Goal: Check status: Check status

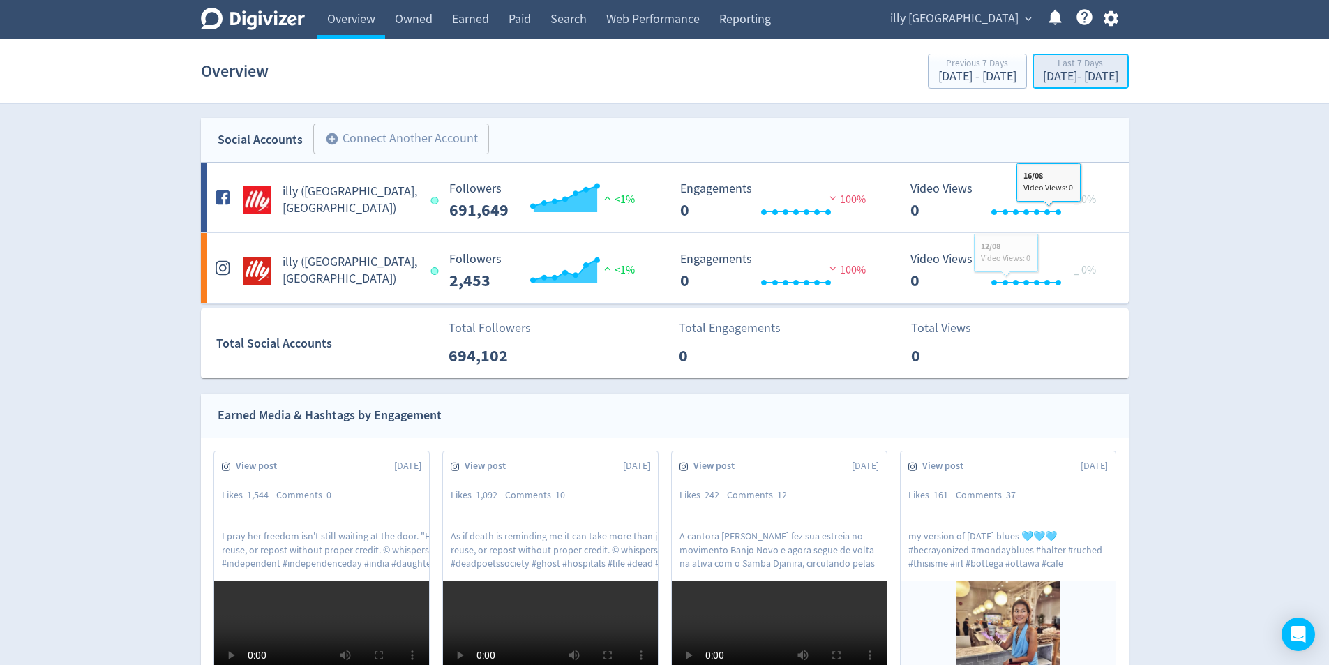
click at [1067, 76] on div "[DATE] - [DATE]" at bounding box center [1080, 76] width 75 height 13
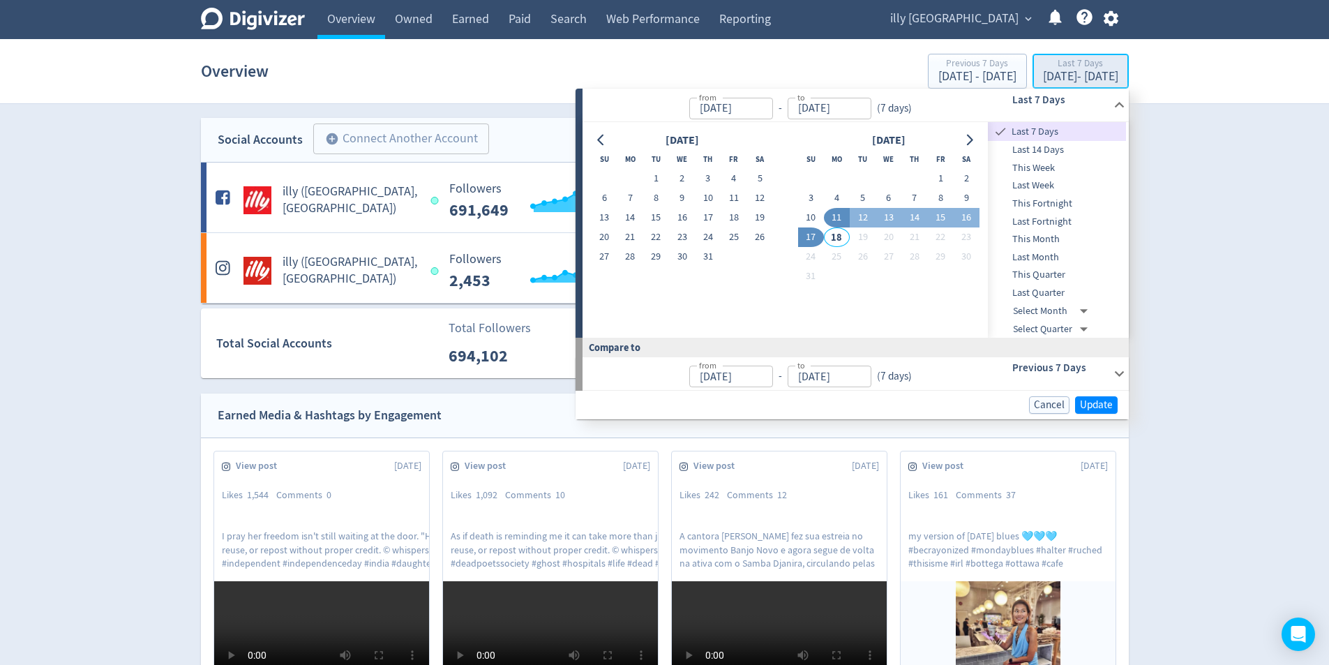
type input "[DATE]"
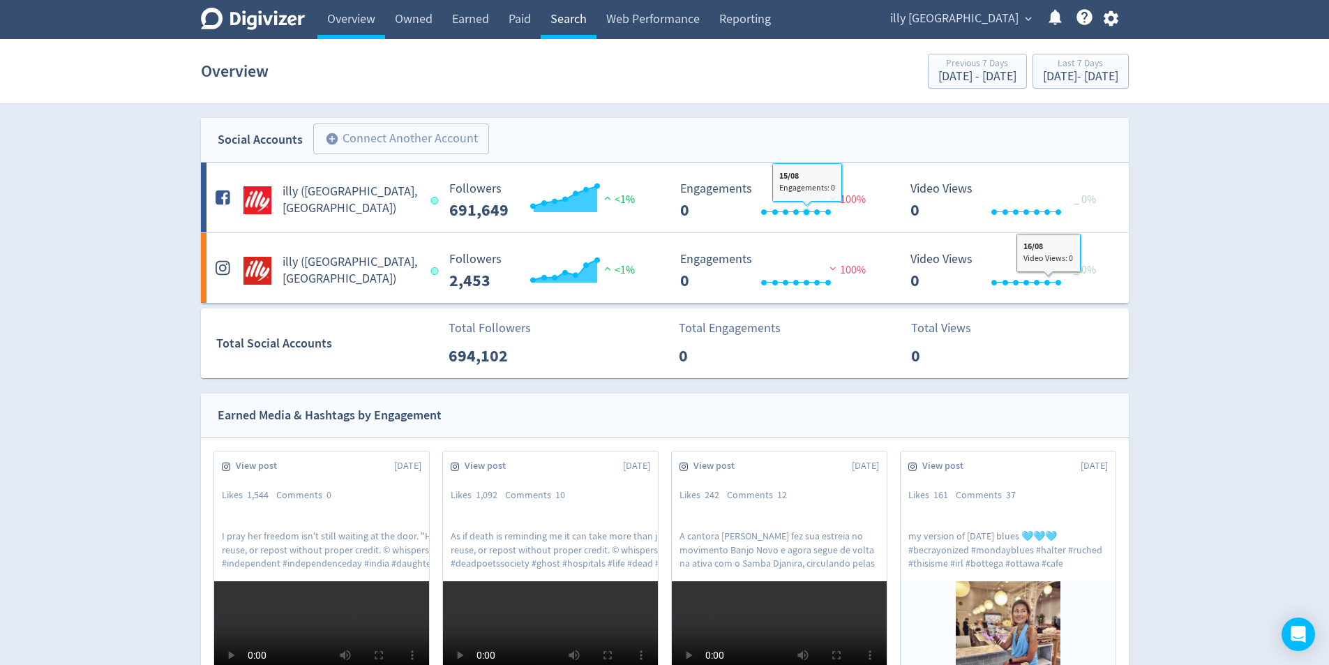
click at [568, 25] on link "Search" at bounding box center [569, 19] width 56 height 39
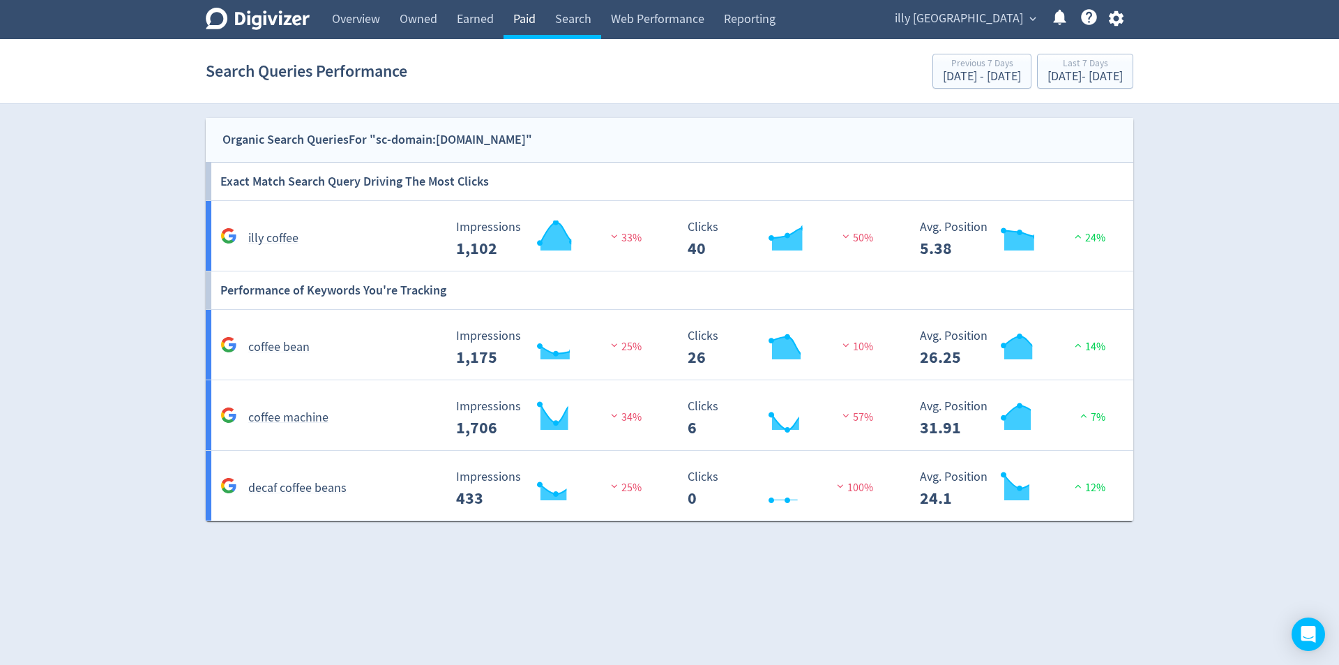
click at [529, 30] on link "Paid" at bounding box center [525, 19] width 42 height 39
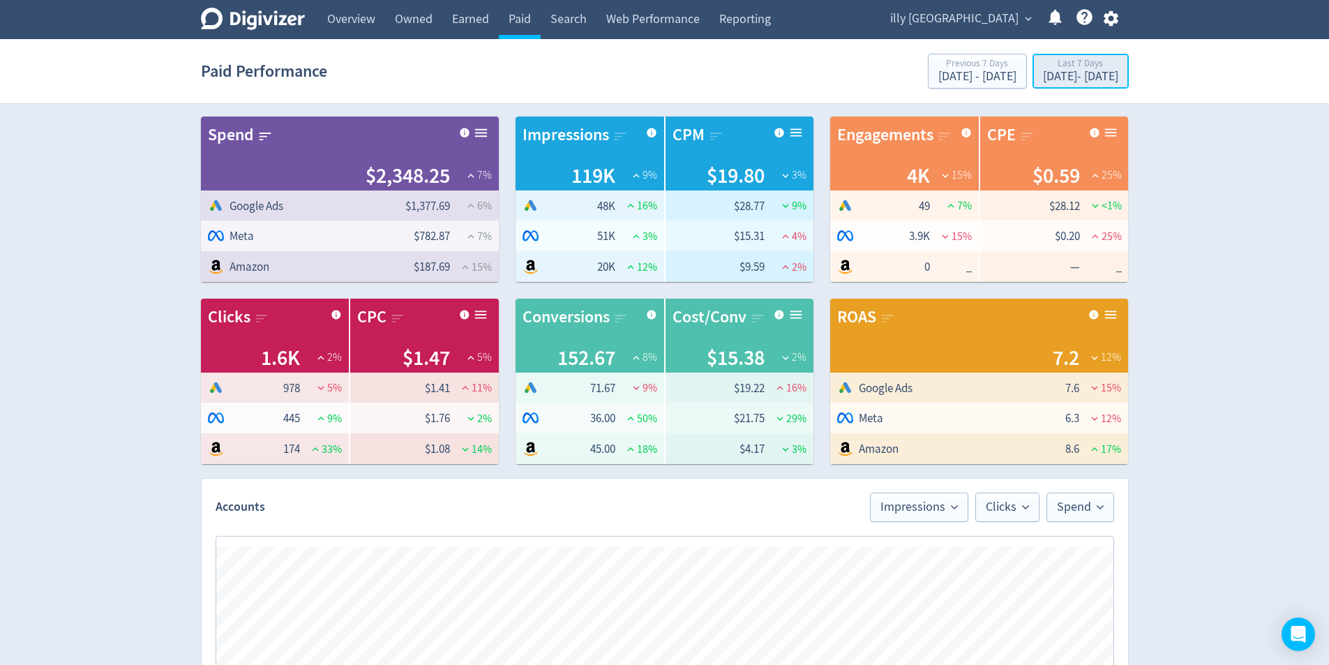
click at [1058, 65] on div "Last 7 Days" at bounding box center [1080, 65] width 75 height 12
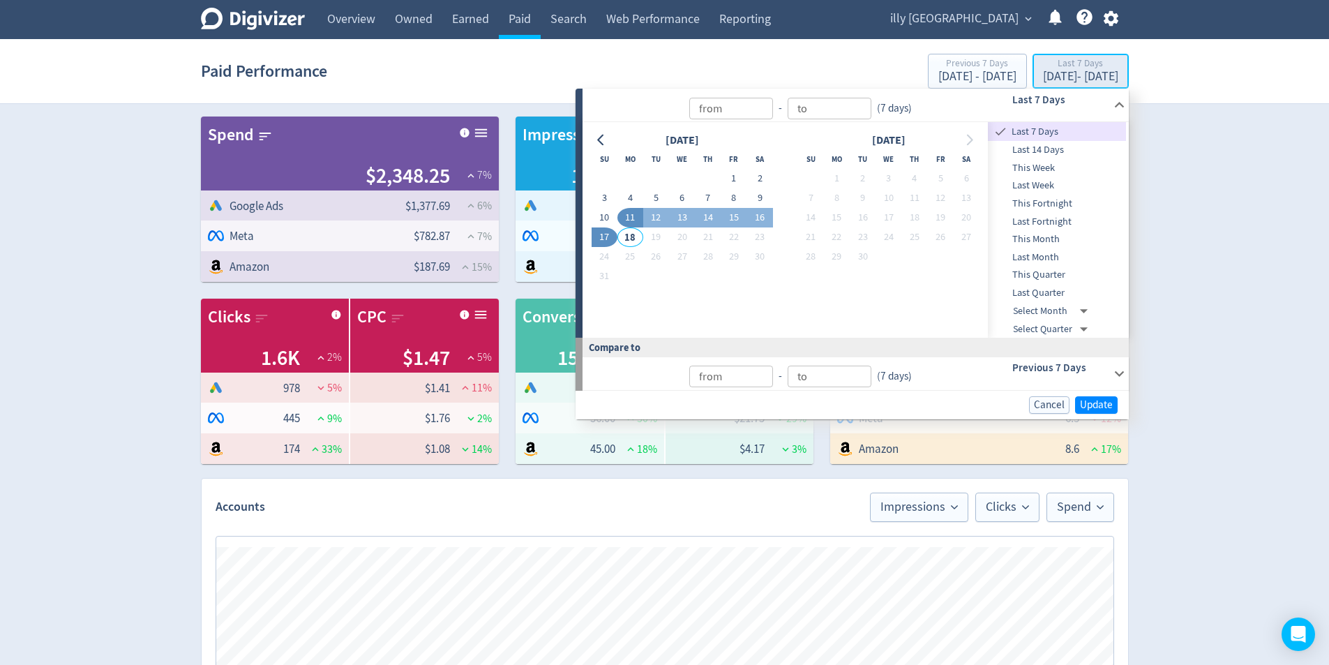
type input "[DATE]"
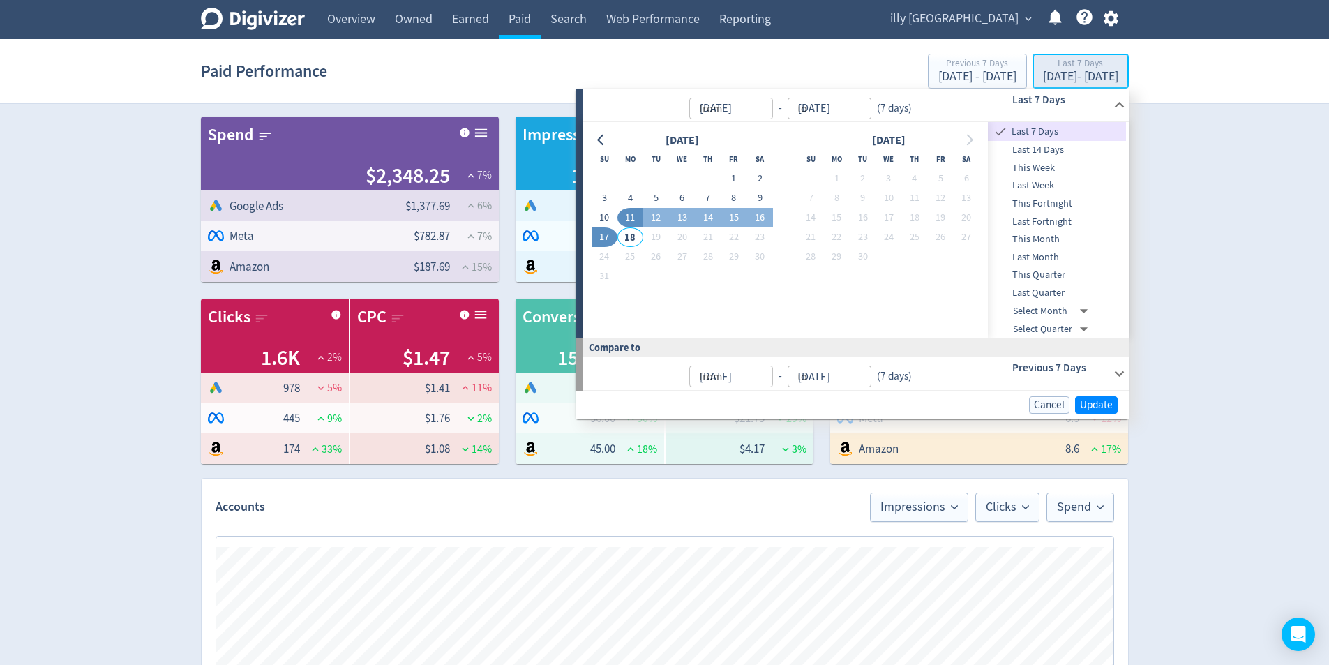
type input "[DATE]"
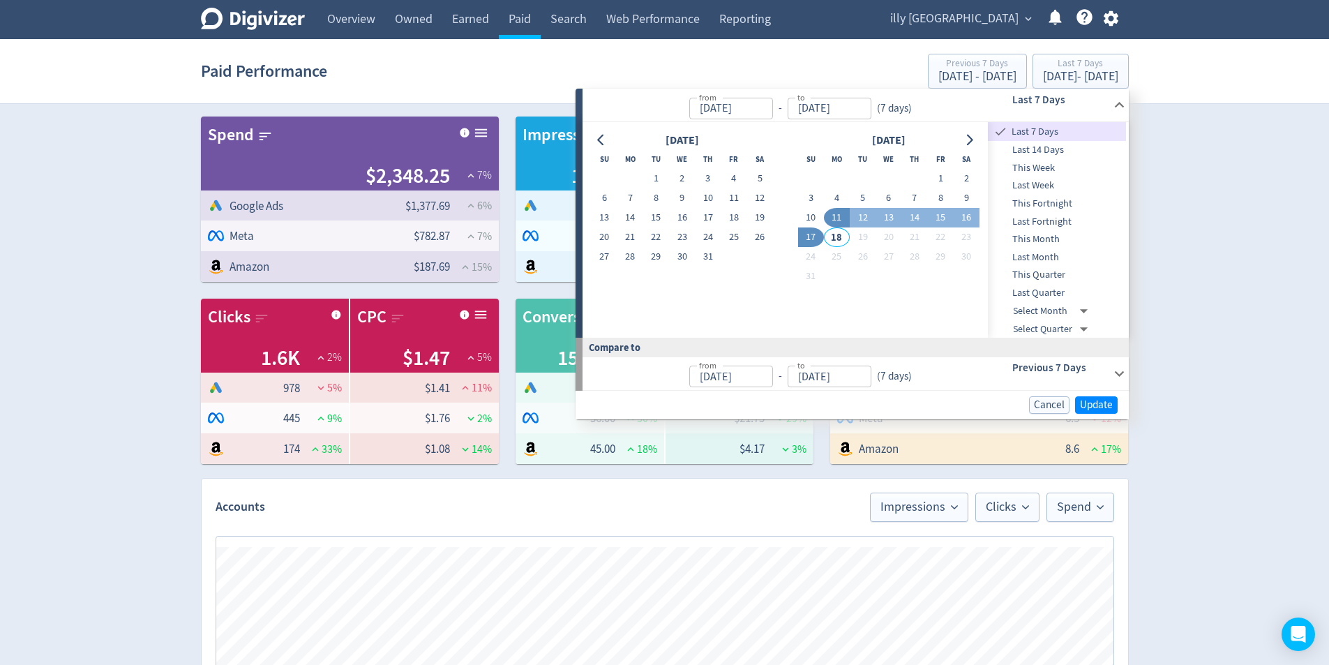
click at [1082, 207] on span "This Fortnight" at bounding box center [1057, 203] width 138 height 15
type input "[DATE]"
click at [1103, 400] on span "Update" at bounding box center [1096, 405] width 33 height 10
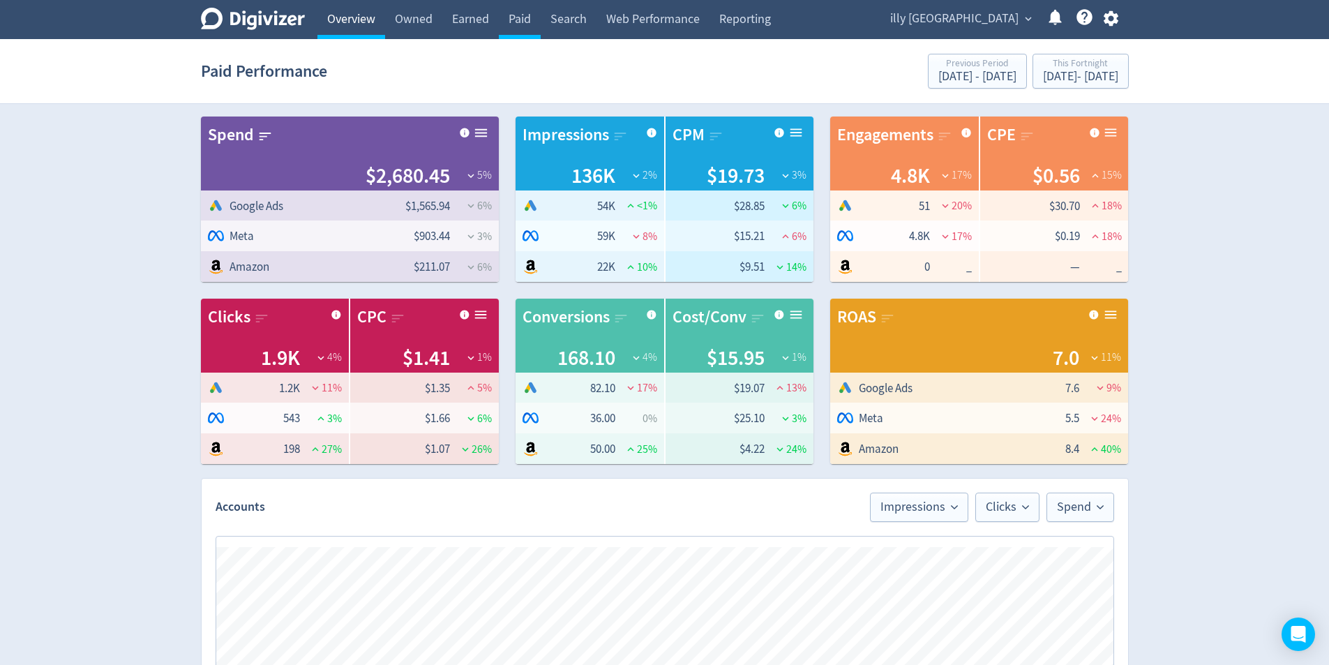
click at [380, 27] on link "Overview" at bounding box center [351, 19] width 68 height 39
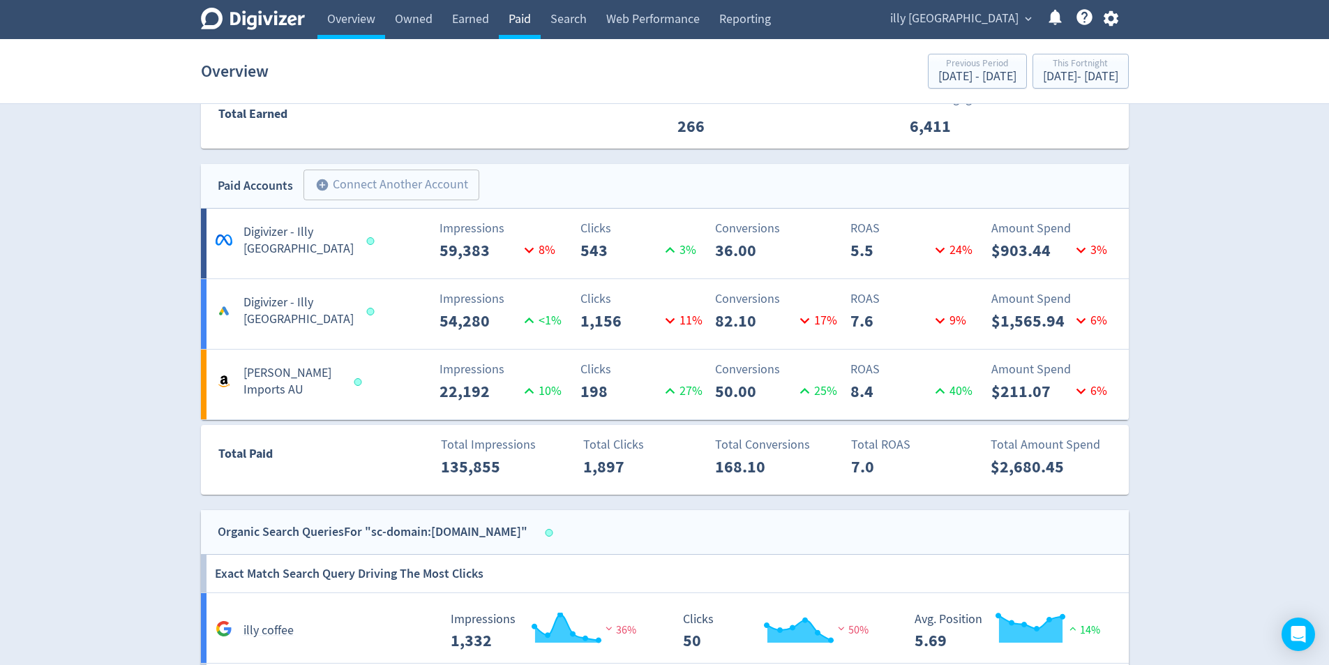
scroll to position [432, 0]
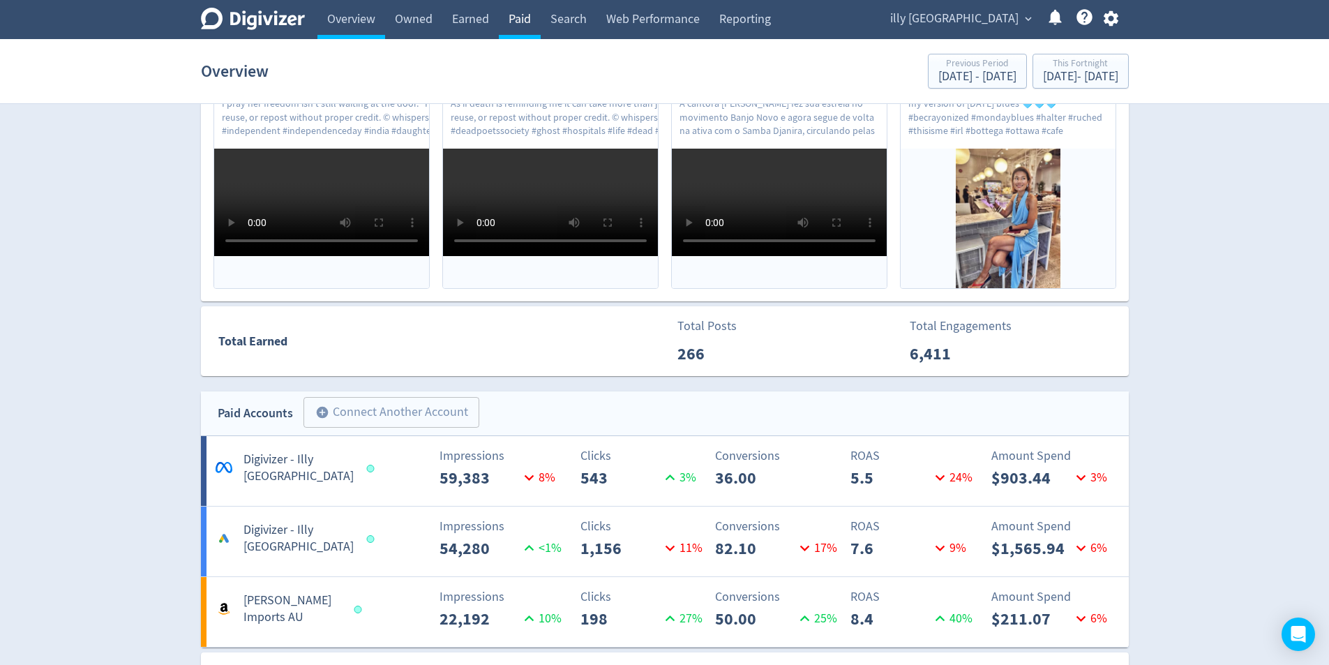
click at [521, 1] on link "Paid" at bounding box center [520, 19] width 42 height 39
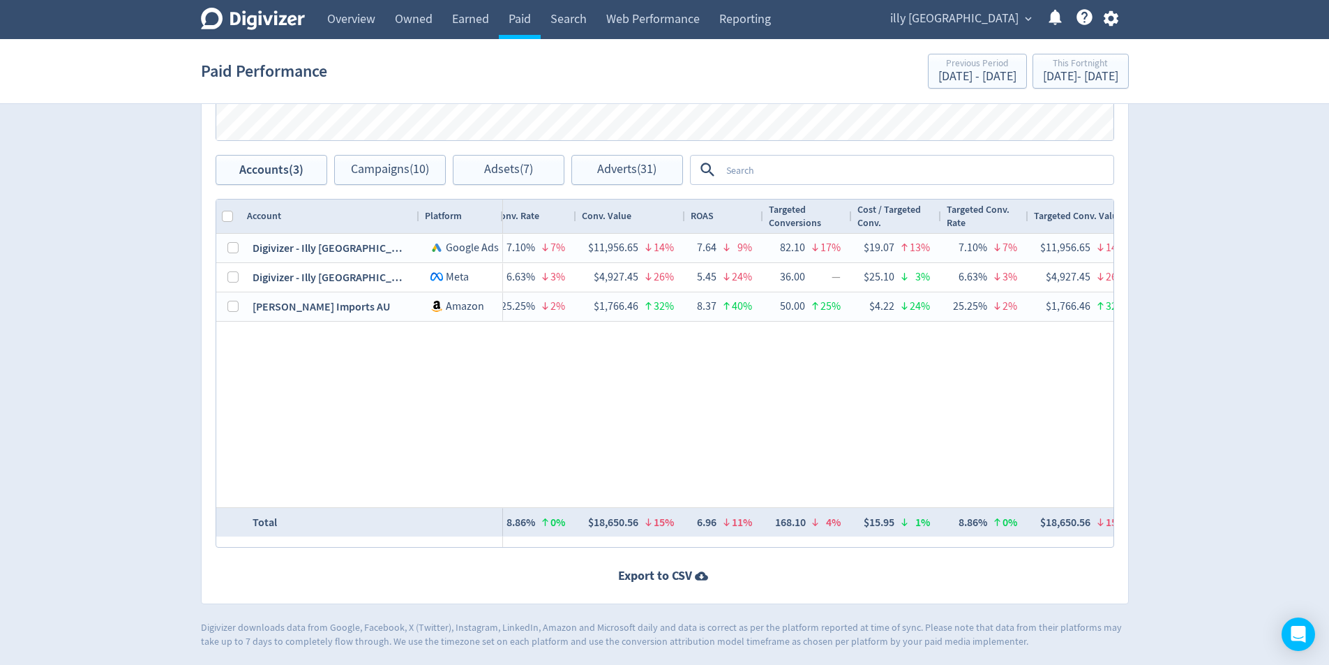
scroll to position [0, 1784]
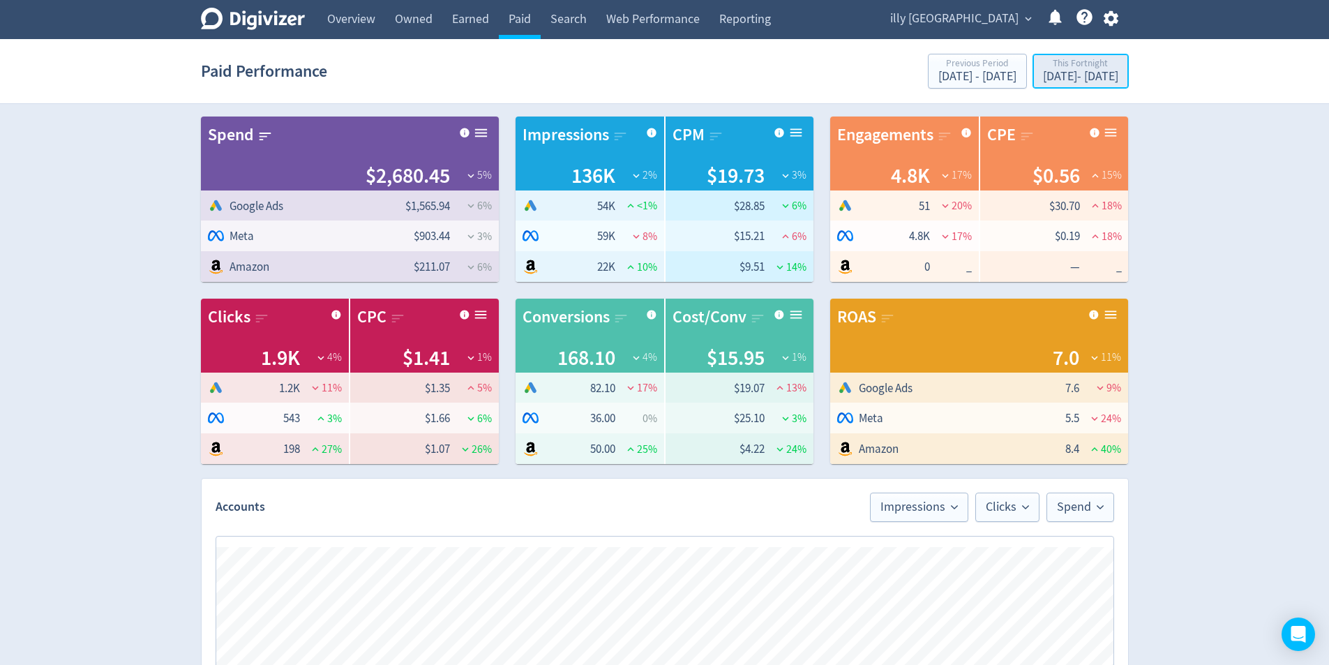
click at [1055, 79] on div "[DATE] - [DATE]" at bounding box center [1080, 76] width 75 height 13
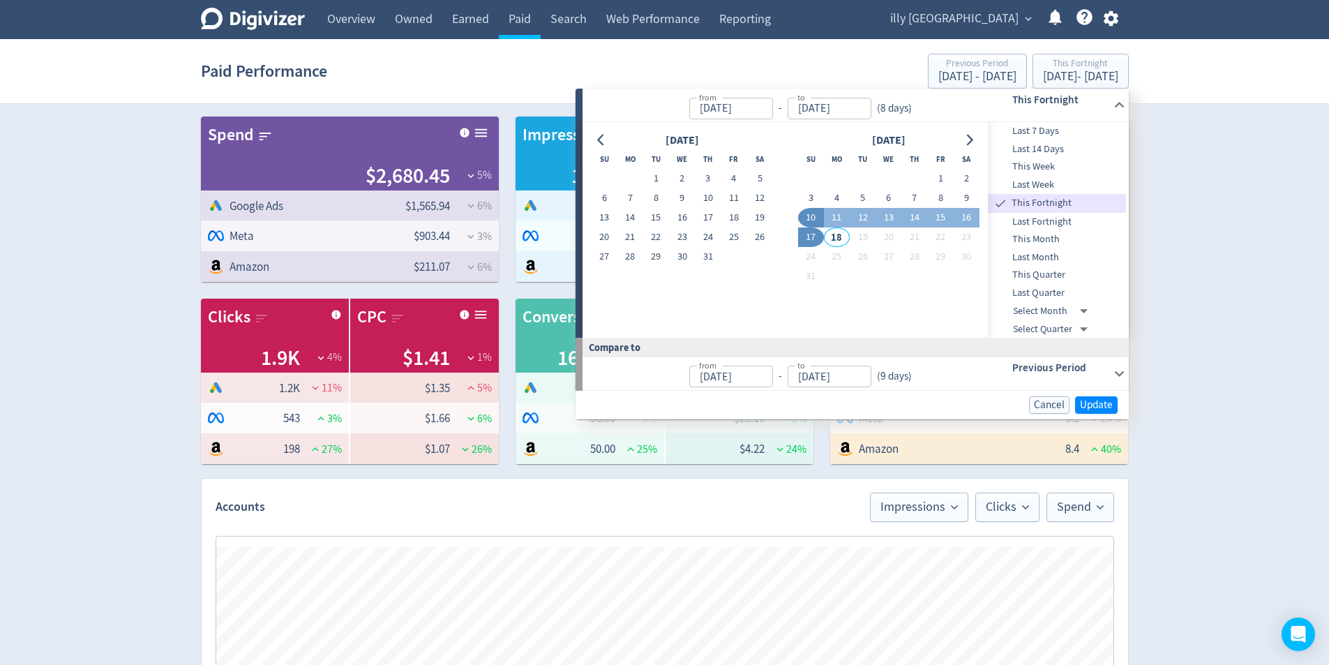
drag, startPoint x: 809, startPoint y: 234, endPoint x: 818, endPoint y: 240, distance: 10.5
click at [809, 234] on button "17" at bounding box center [811, 237] width 26 height 20
type input "[DATE]"
click at [1109, 409] on span "Update" at bounding box center [1096, 404] width 33 height 10
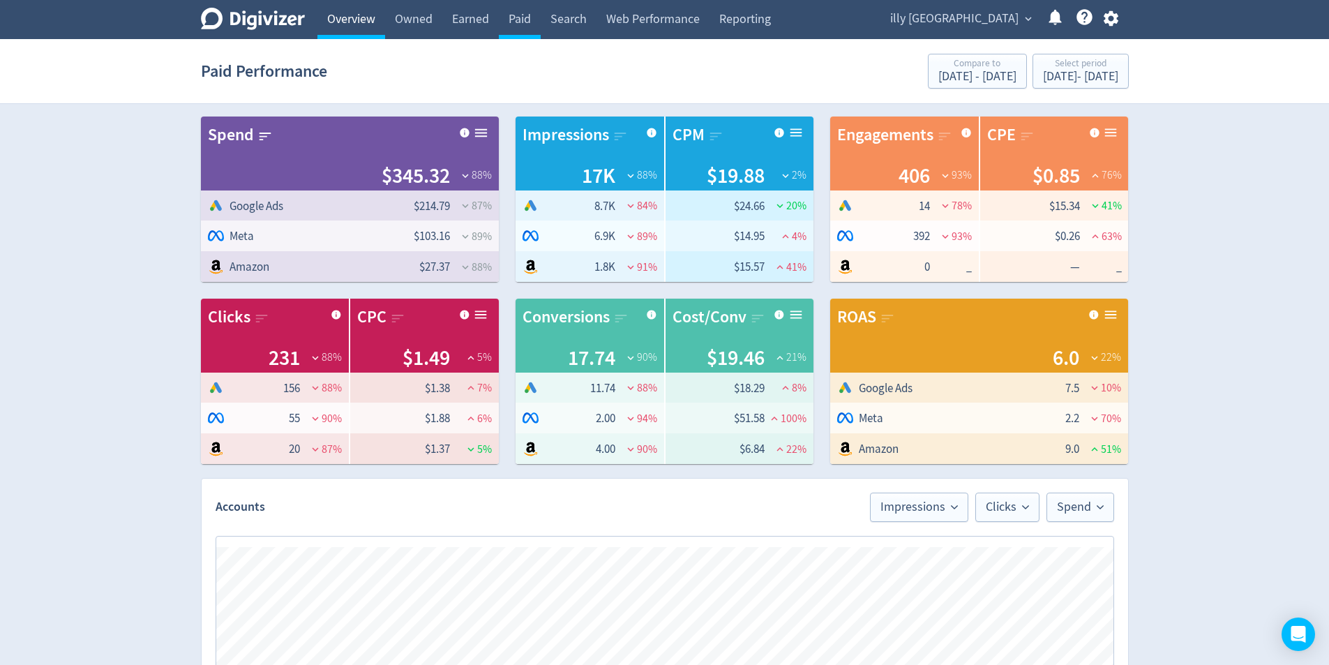
click at [360, 22] on link "Overview" at bounding box center [351, 19] width 68 height 39
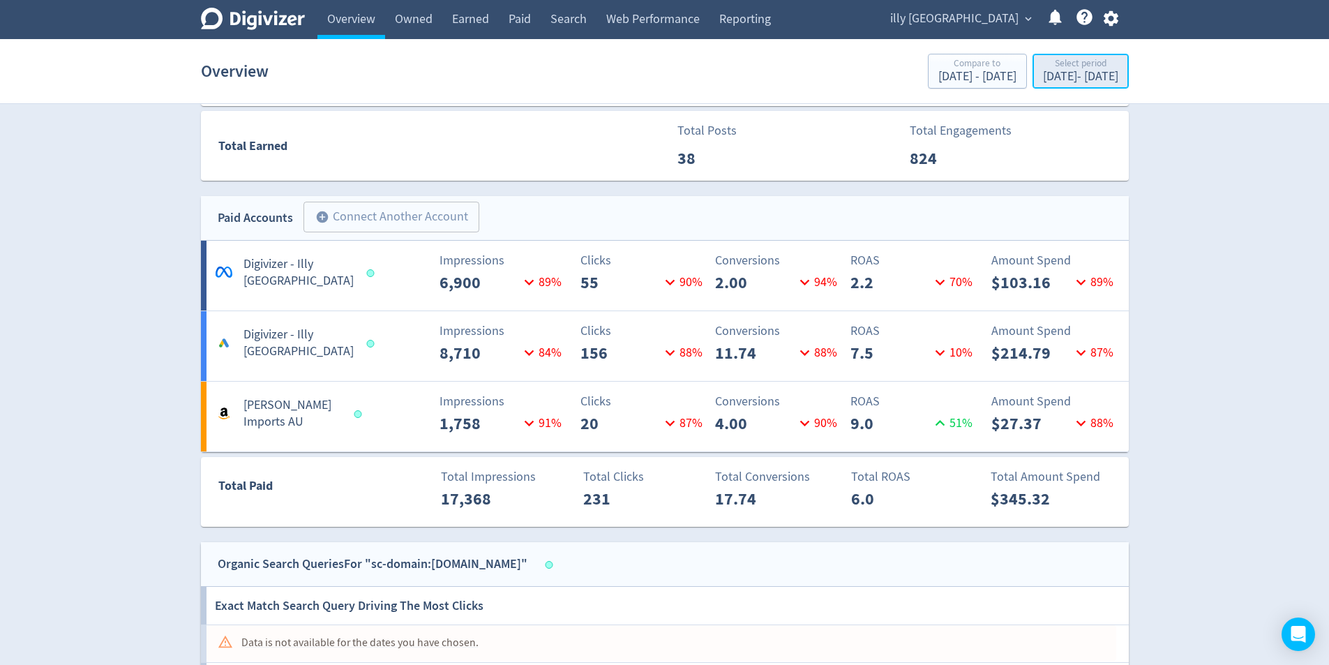
click at [1090, 68] on div "Select period" at bounding box center [1080, 65] width 75 height 12
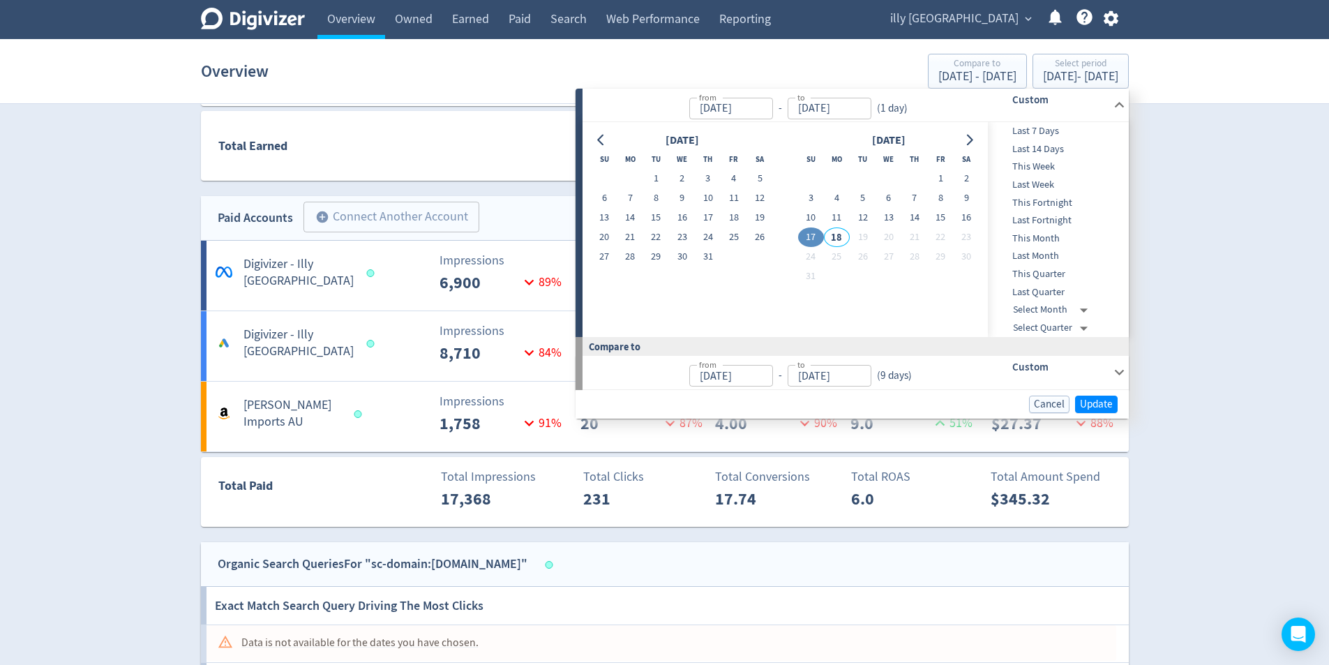
click at [1301, 270] on div "Digivizer Logo [PERSON_NAME] Logo Overview Owned Earned Paid Search Web Perform…" at bounding box center [664, 288] width 1329 height 1832
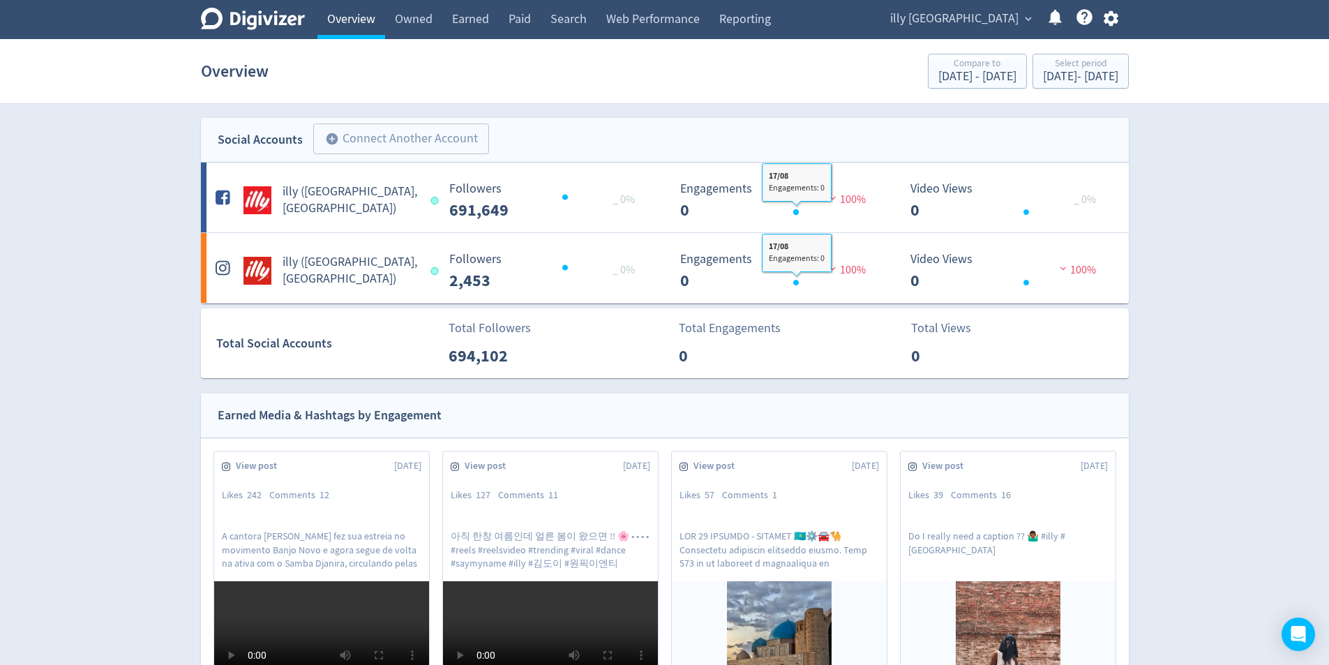
click at [343, 29] on link "Overview" at bounding box center [351, 19] width 68 height 39
click at [515, 25] on link "Paid" at bounding box center [520, 19] width 42 height 39
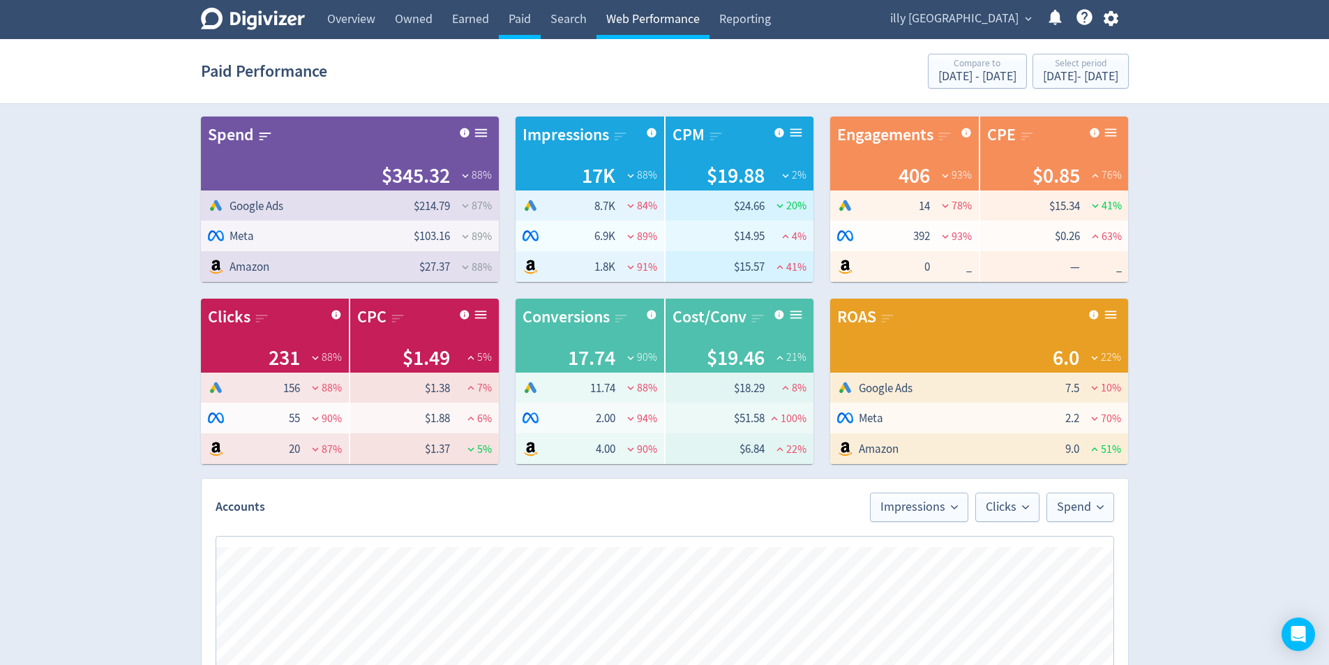
scroll to position [0, 1742]
click at [1077, 75] on div "[DATE] - [DATE]" at bounding box center [1080, 76] width 75 height 13
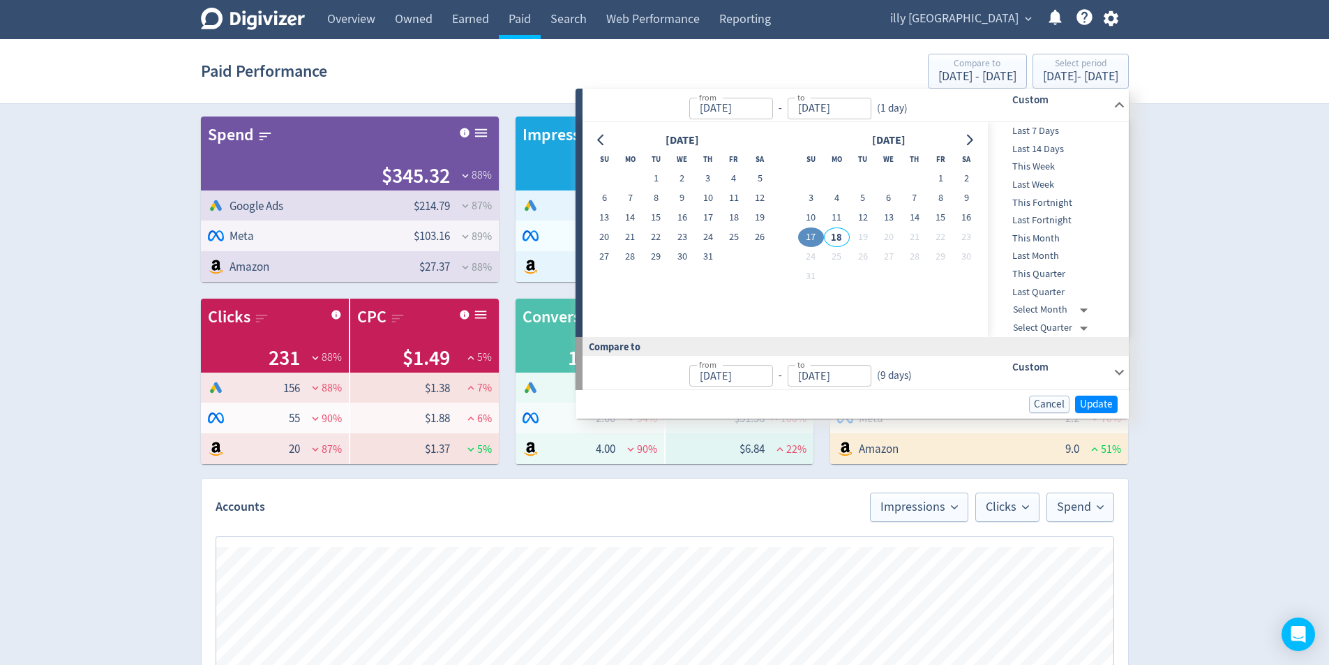
click at [1282, 182] on div "Digivizer Logo [PERSON_NAME] Logo Overview Owned Earned Paid Search Web Perform…" at bounding box center [664, 661] width 1329 height 1322
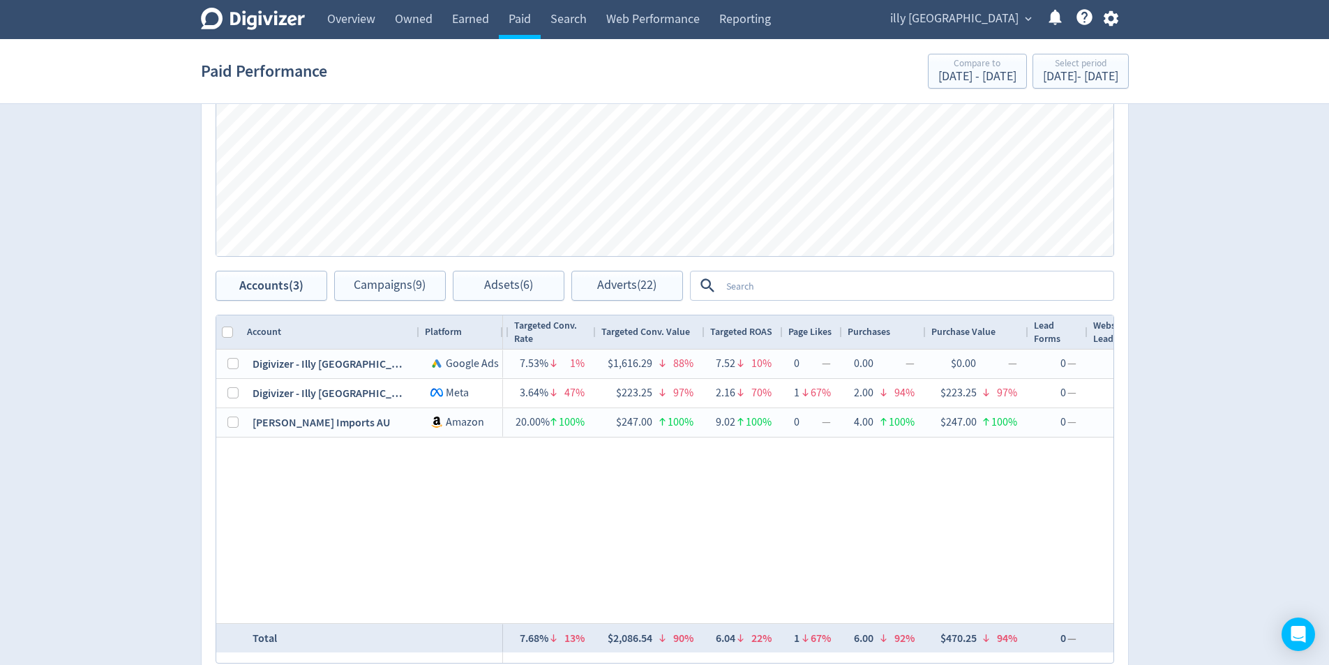
scroll to position [0, 1800]
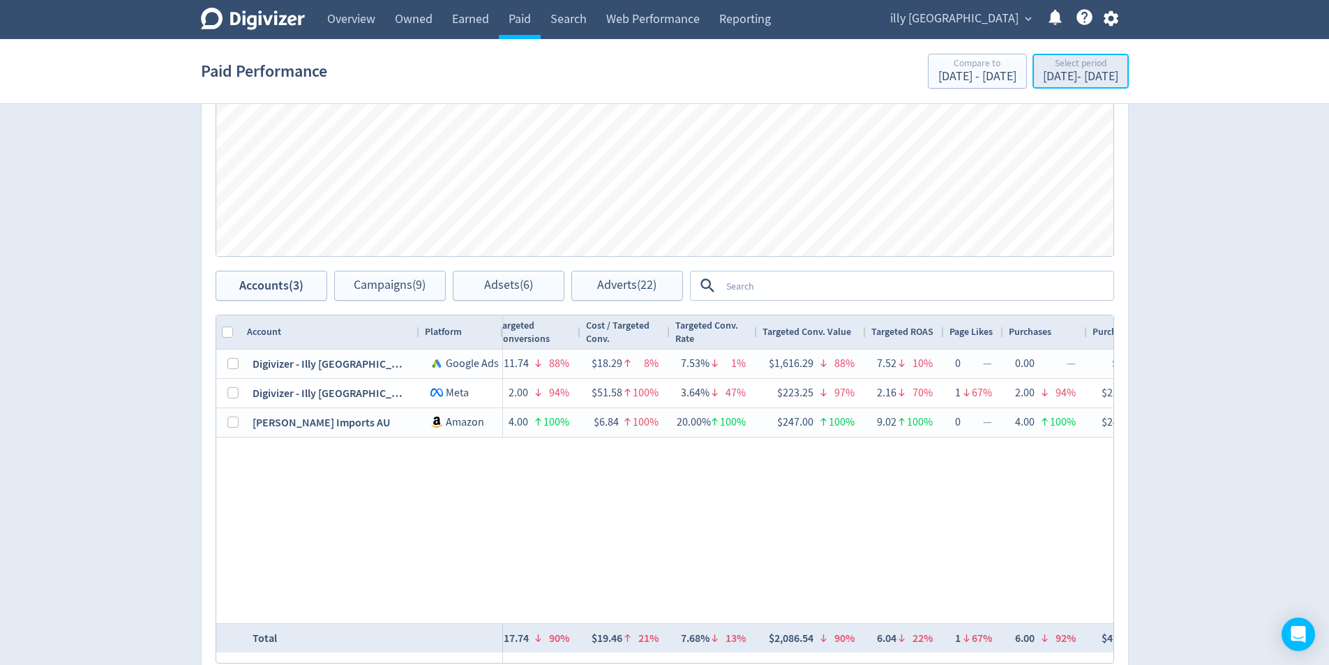
click at [1051, 79] on div "[DATE] - [DATE]" at bounding box center [1080, 76] width 75 height 13
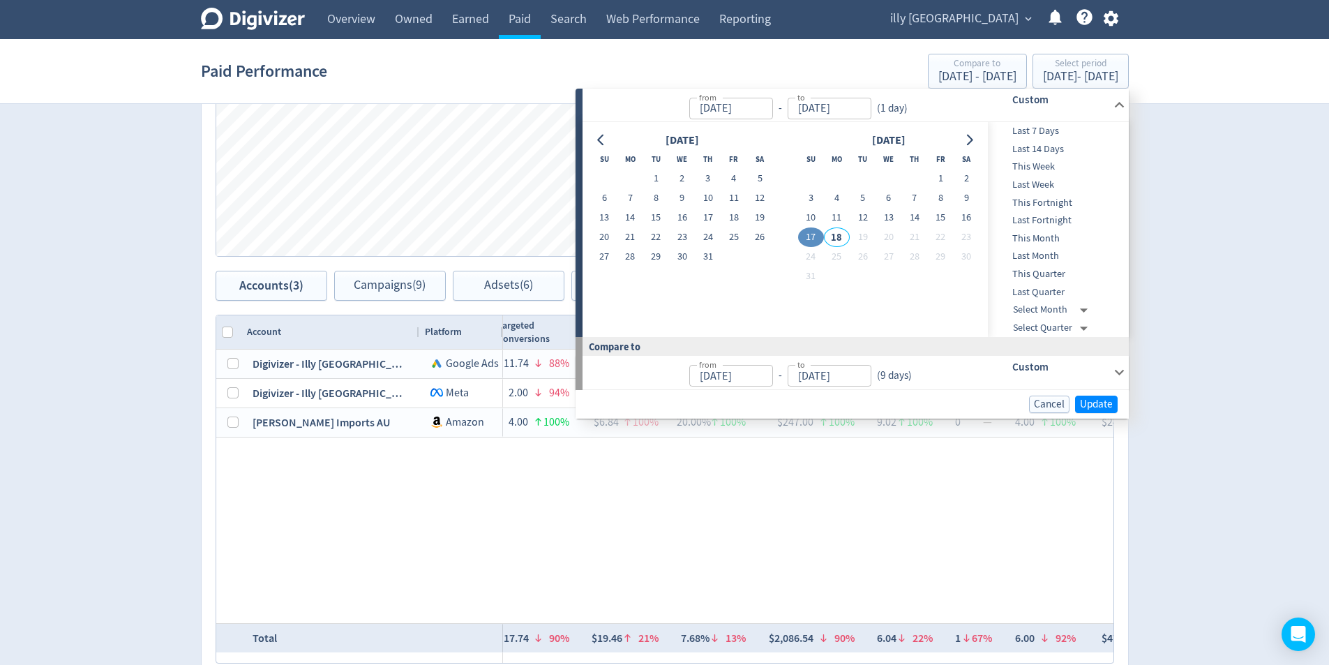
click at [814, 239] on button "17" at bounding box center [811, 237] width 26 height 20
type input "[DATE]"
click at [1098, 404] on span "Update" at bounding box center [1096, 404] width 33 height 10
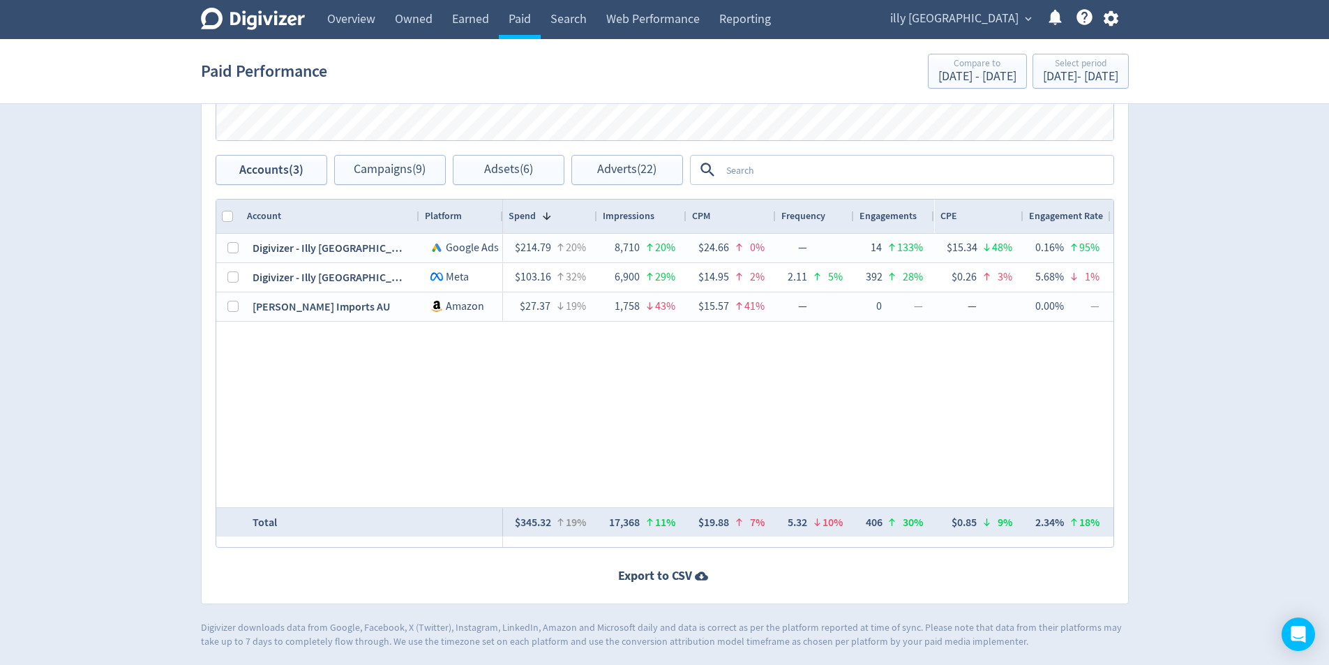
drag, startPoint x: 582, startPoint y: 518, endPoint x: 1064, endPoint y: 529, distance: 481.4
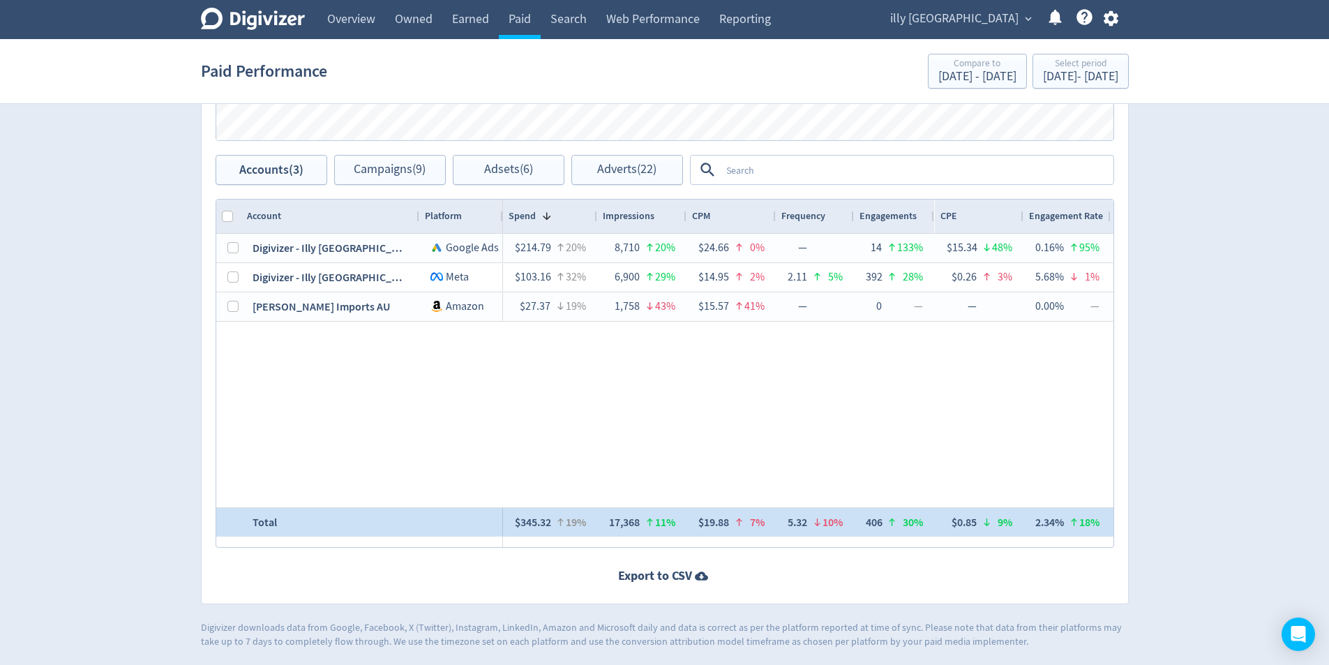
drag, startPoint x: 1064, startPoint y: 529, endPoint x: 980, endPoint y: 536, distance: 84.0
click at [1044, 522] on div "2.34%" at bounding box center [1049, 522] width 29 height 27
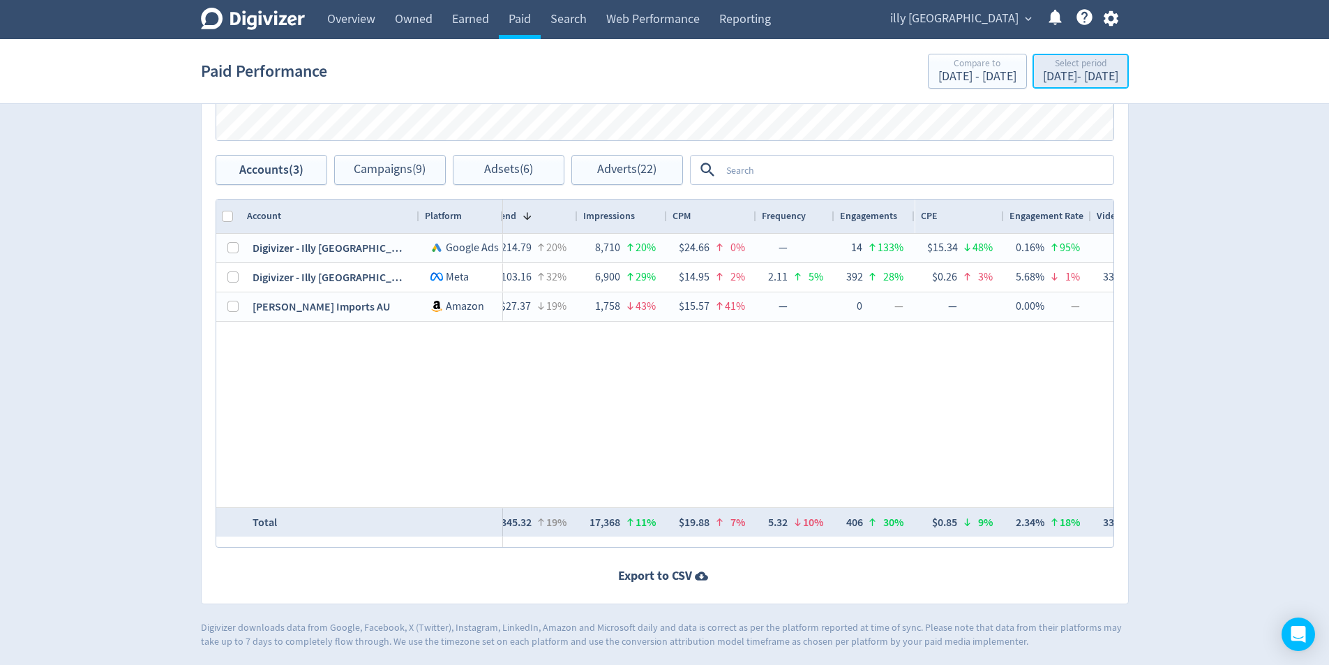
click at [1048, 64] on div "Select period" at bounding box center [1080, 65] width 75 height 12
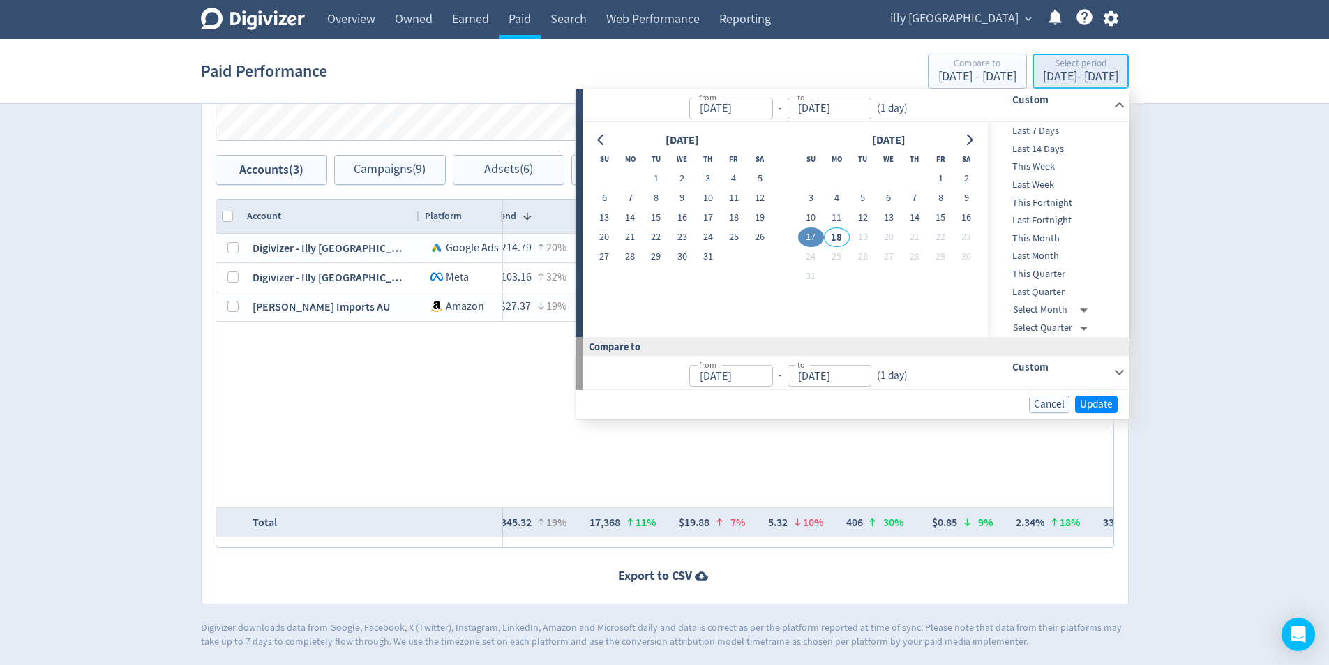
type input "[DATE]"
click at [1061, 131] on span "Last 7 Days" at bounding box center [1057, 130] width 138 height 15
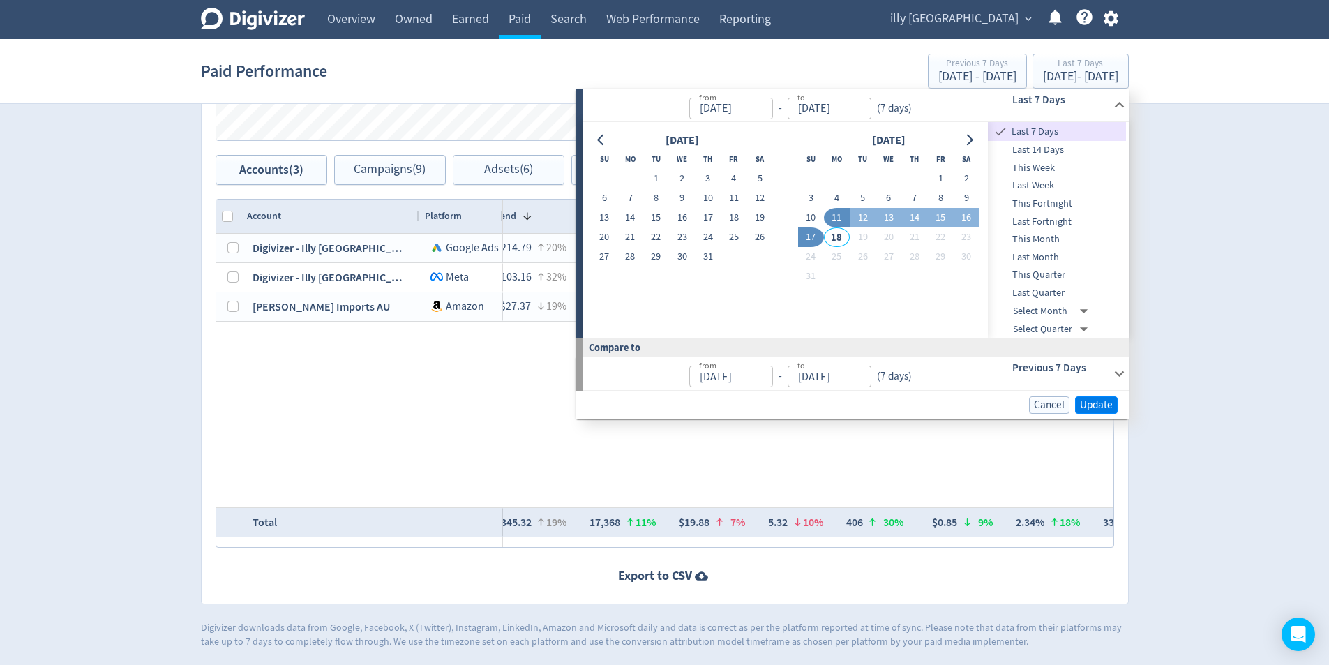
type input "[DATE]"
click at [1101, 409] on span "Update" at bounding box center [1096, 405] width 33 height 10
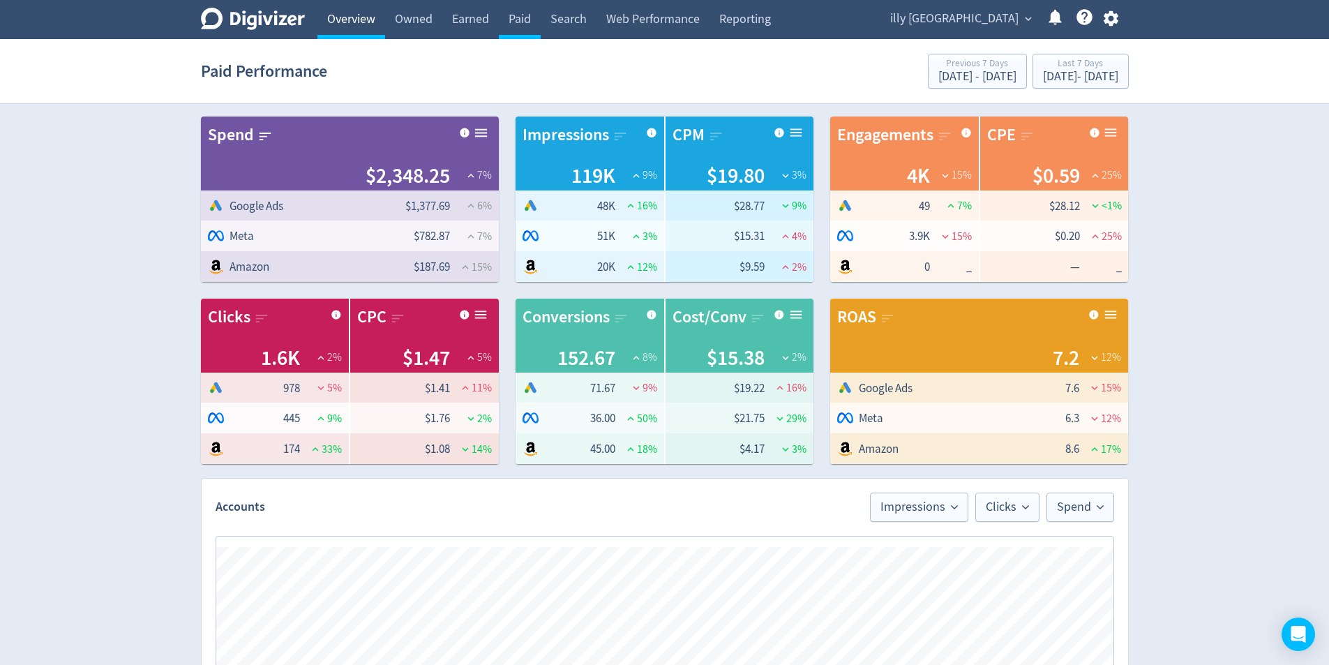
click at [338, 19] on link "Overview" at bounding box center [351, 19] width 68 height 39
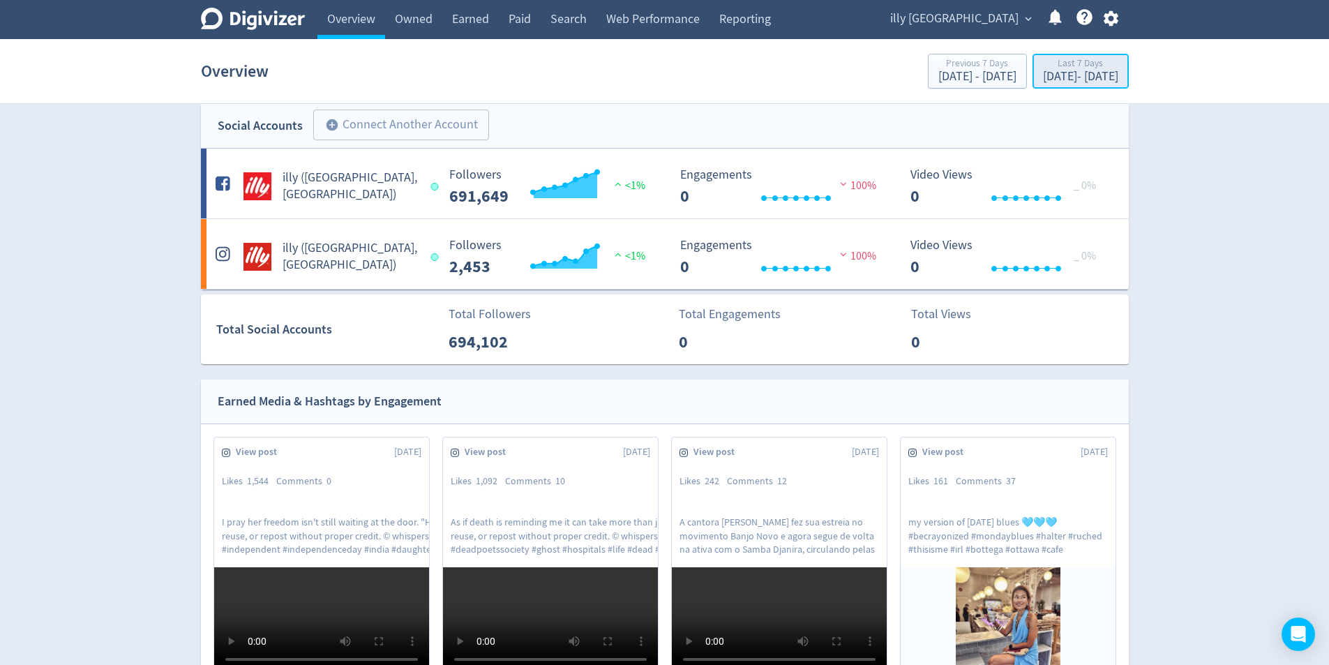
click at [1043, 65] on div "Last 7 Days" at bounding box center [1080, 65] width 75 height 12
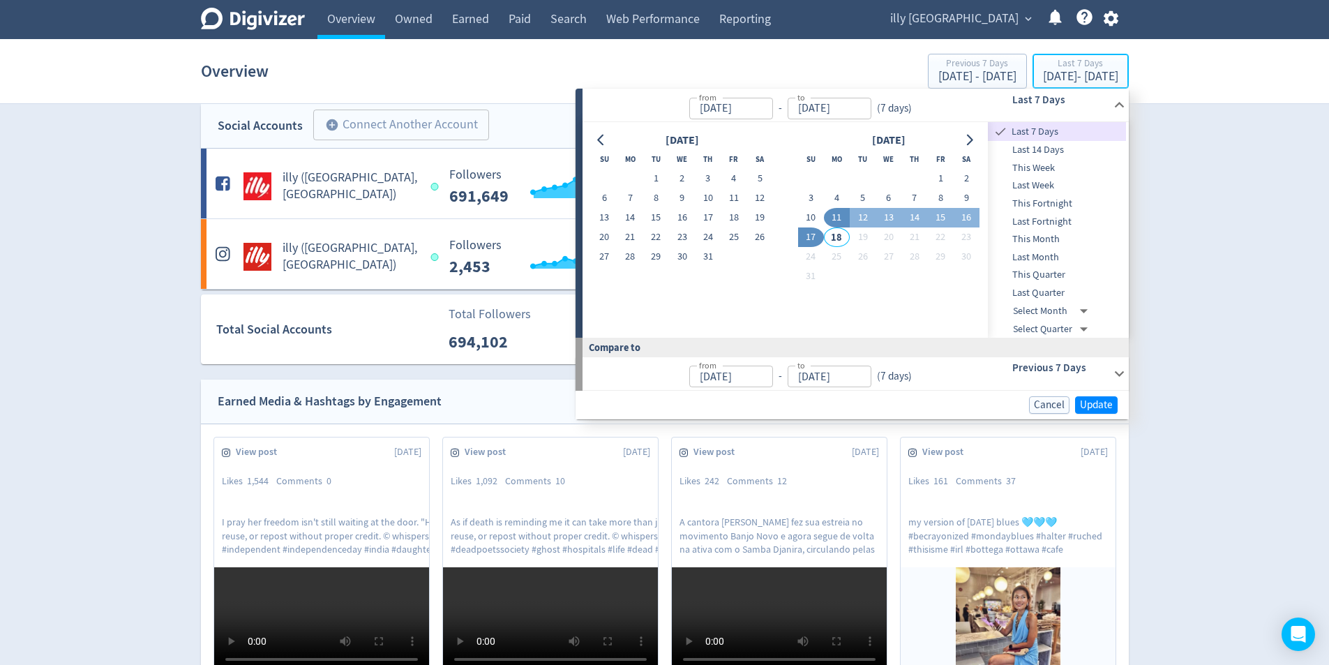
type input "[DATE]"
click at [1057, 146] on span "Last 14 Days" at bounding box center [1057, 149] width 138 height 15
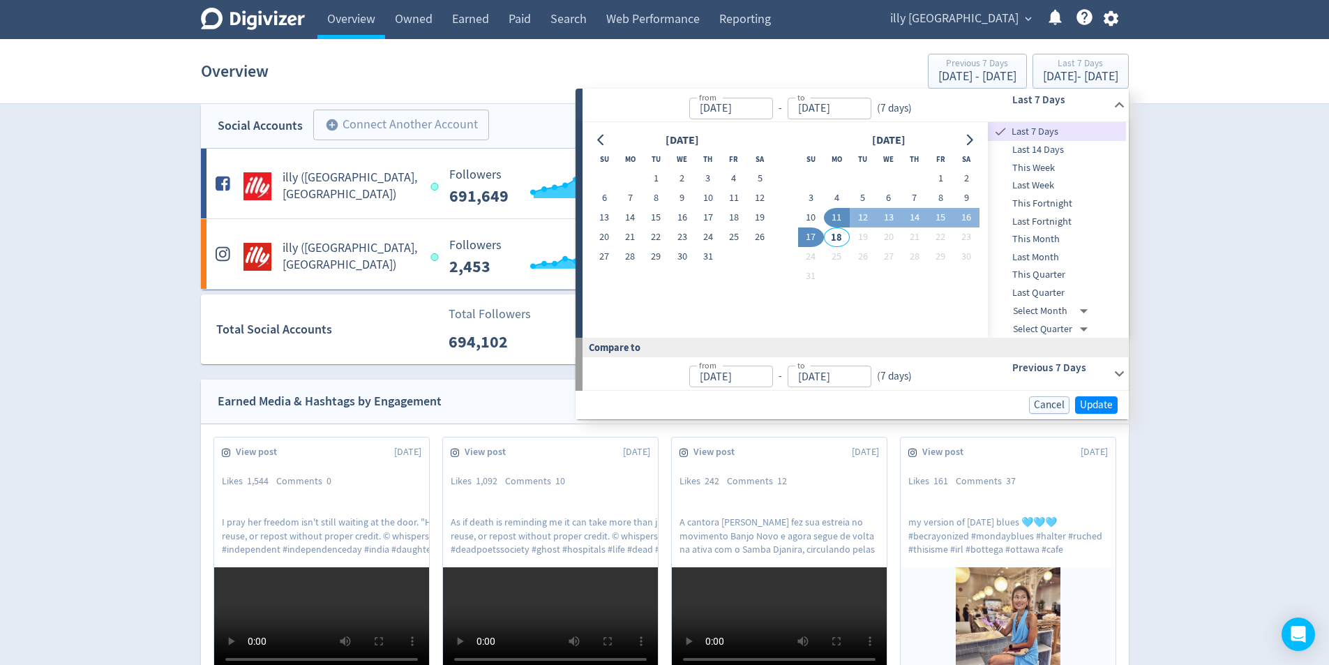
type input "[DATE]"
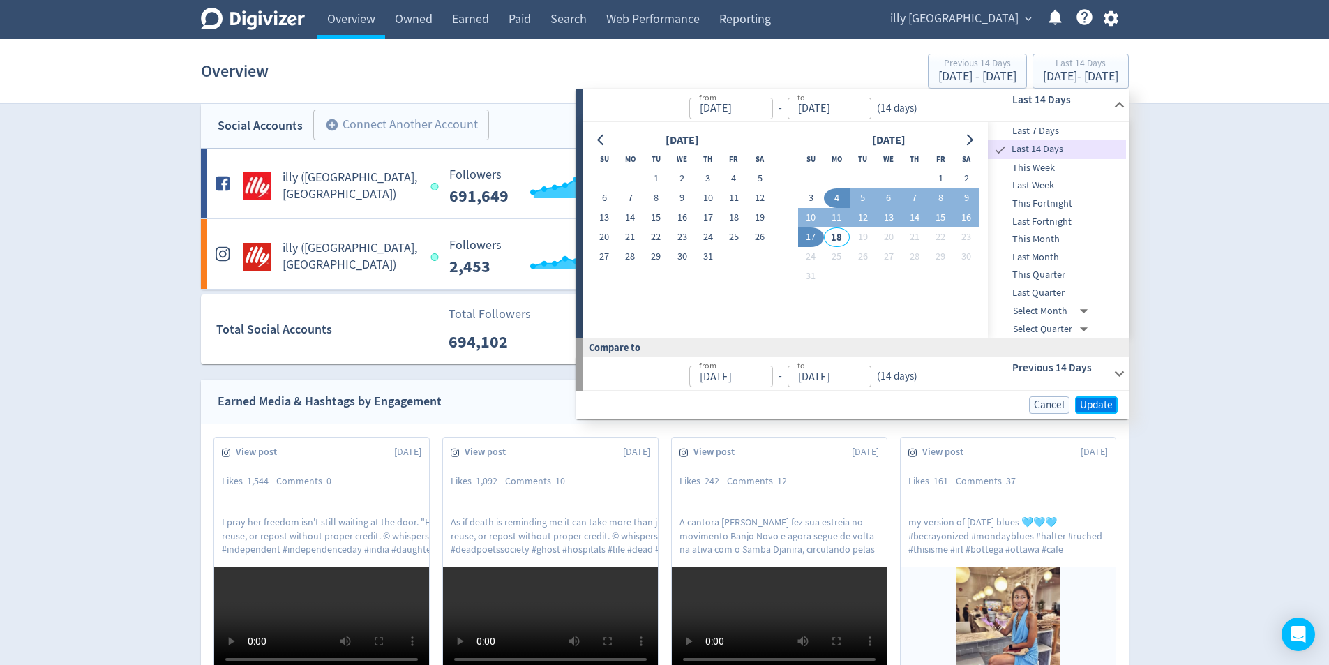
click at [1099, 400] on span "Update" at bounding box center [1096, 405] width 33 height 10
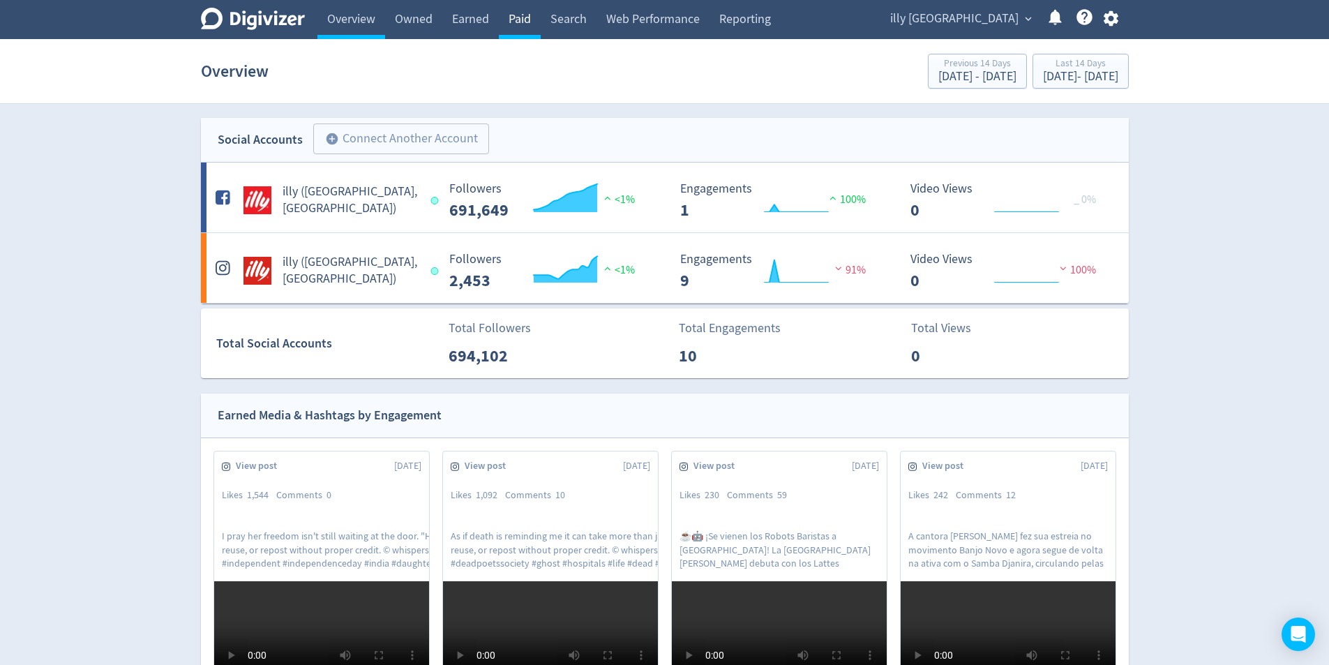
click at [509, 27] on link "Paid" at bounding box center [520, 19] width 42 height 39
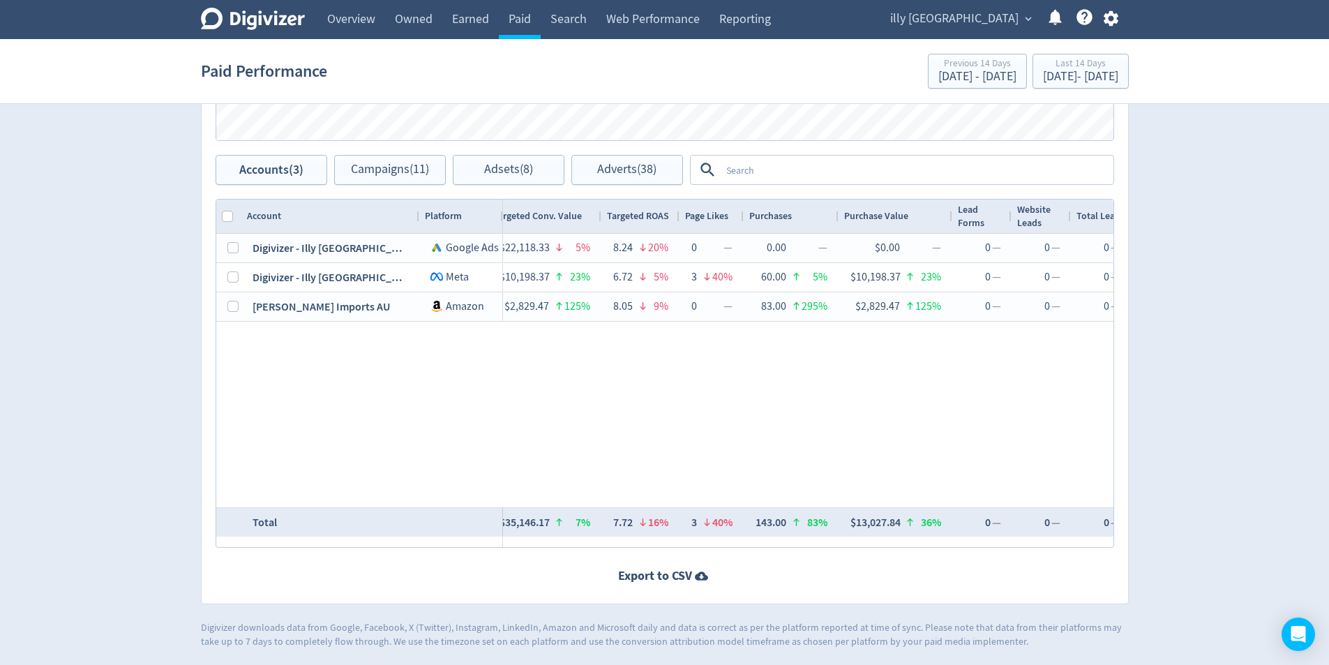
scroll to position [0, 1822]
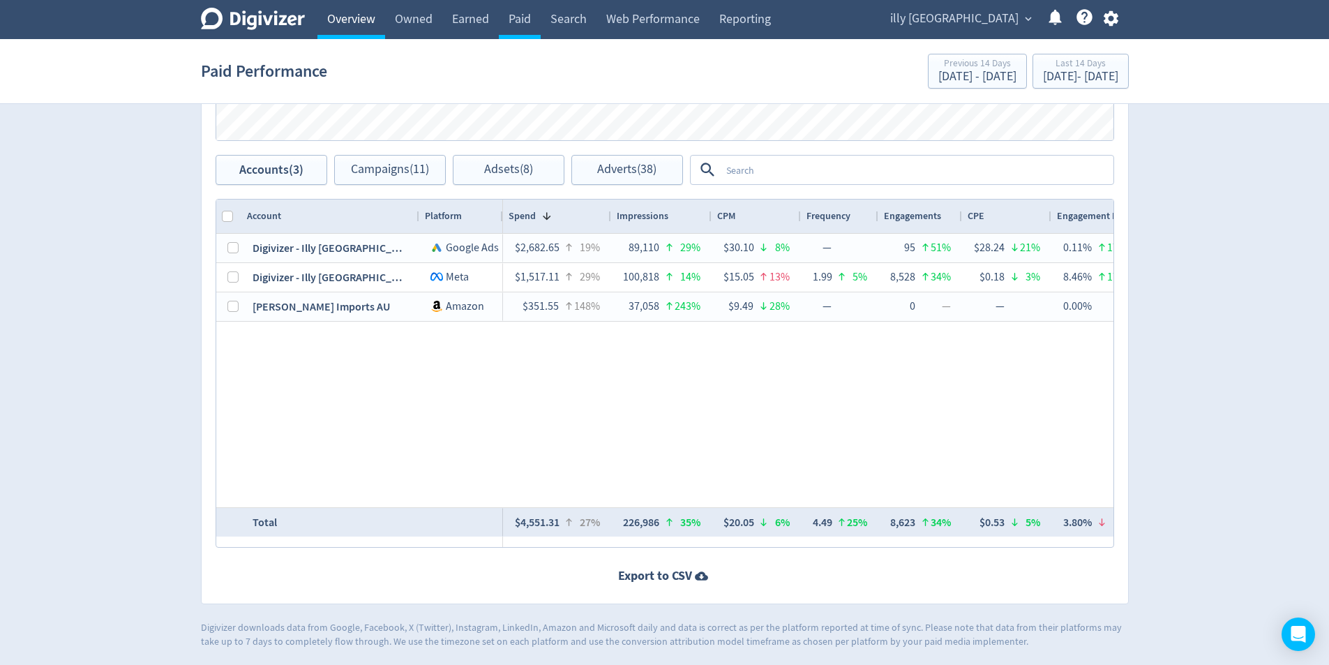
click at [337, 20] on link "Overview" at bounding box center [351, 19] width 68 height 39
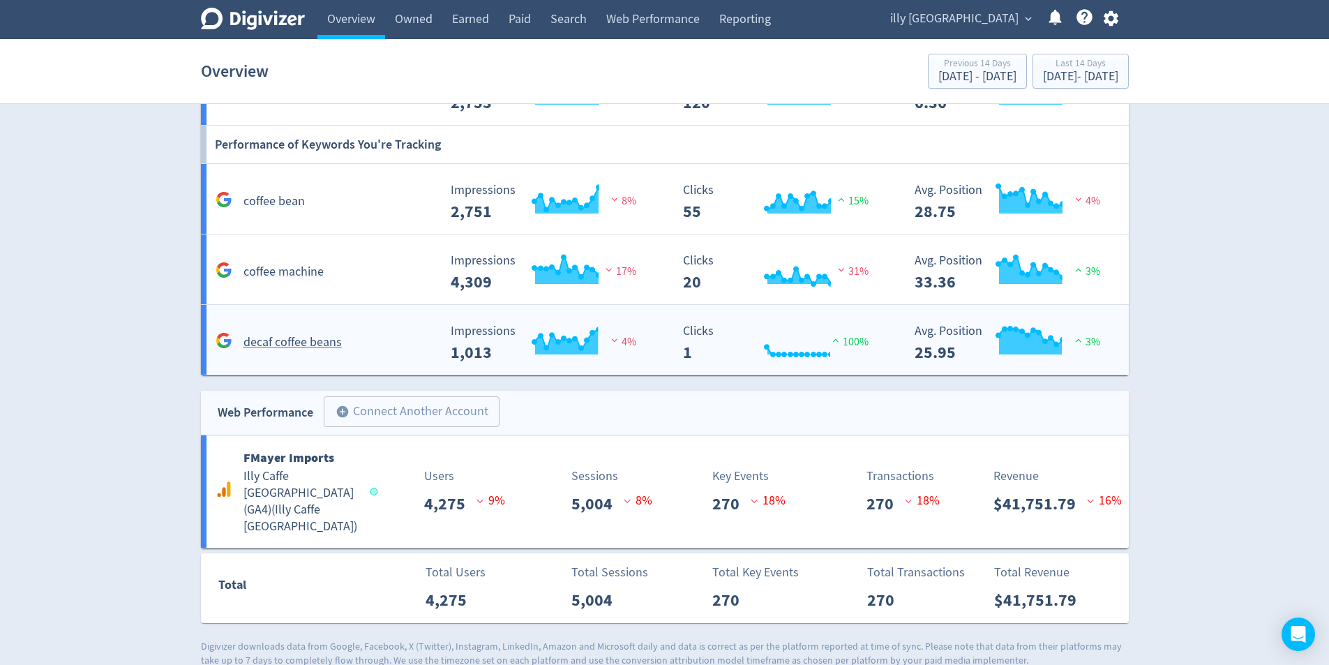
scroll to position [1200, 0]
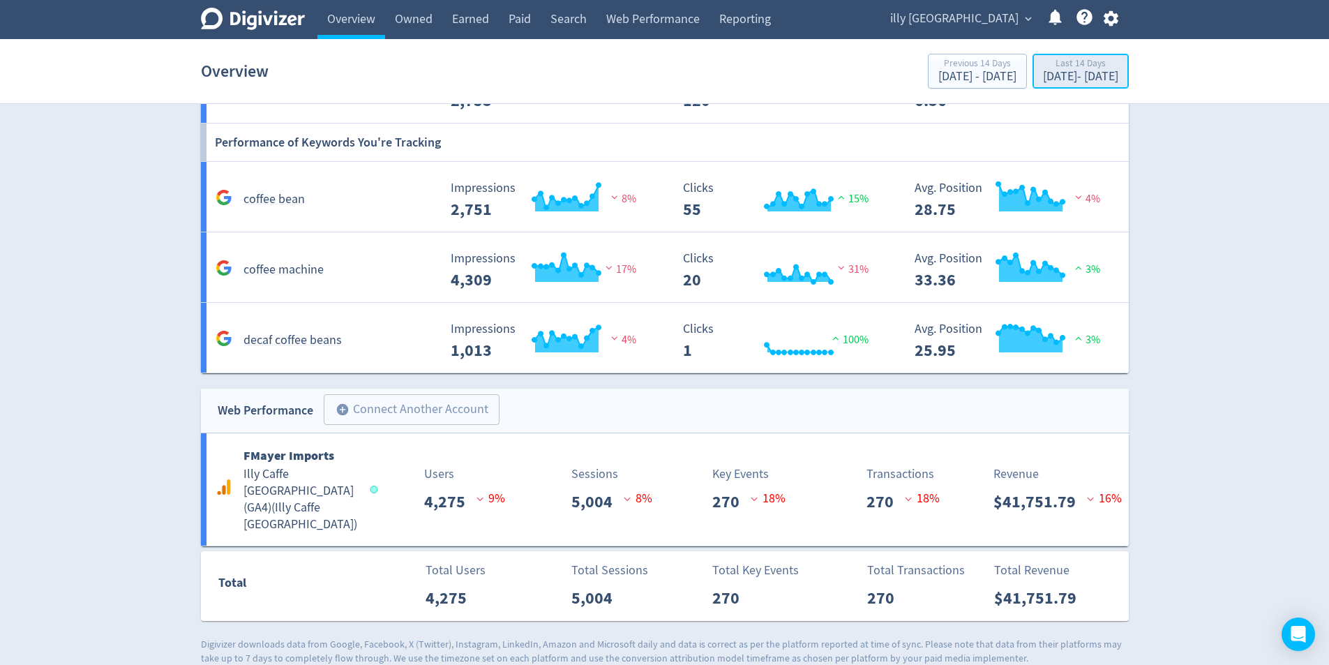
click at [1080, 60] on div "Last 14 Days" at bounding box center [1080, 65] width 75 height 12
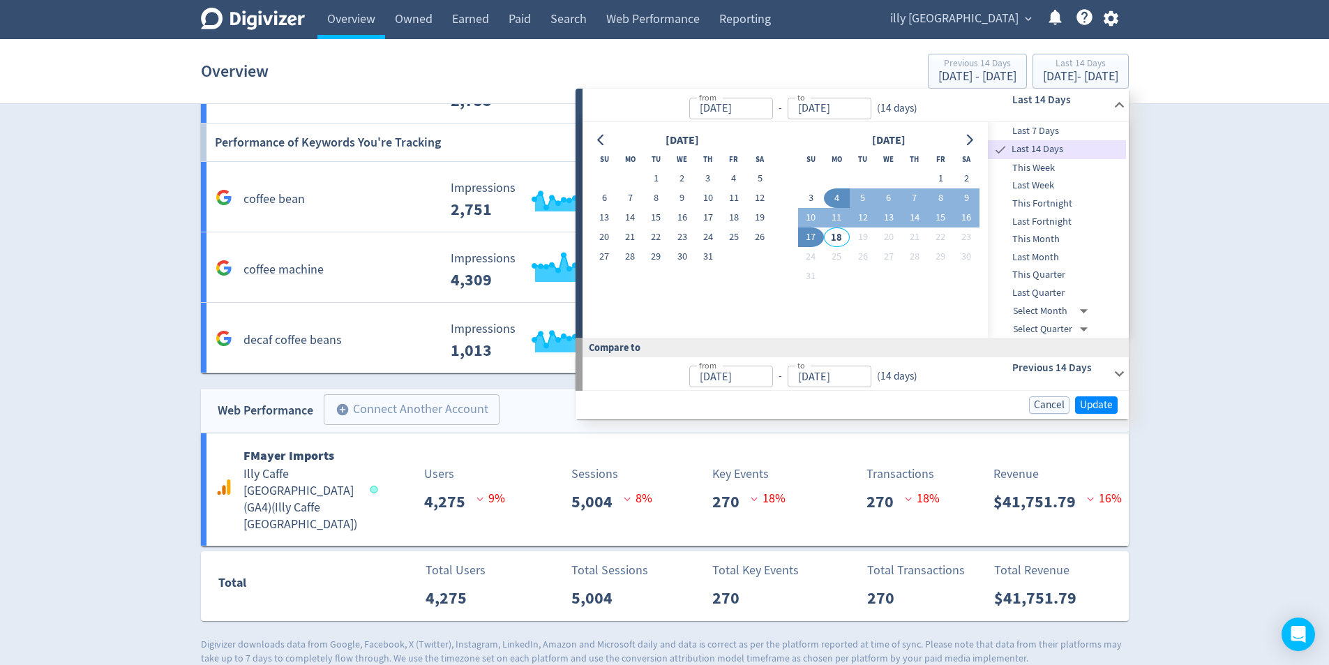
click at [808, 234] on button "17" at bounding box center [811, 237] width 26 height 20
type input "[DATE]"
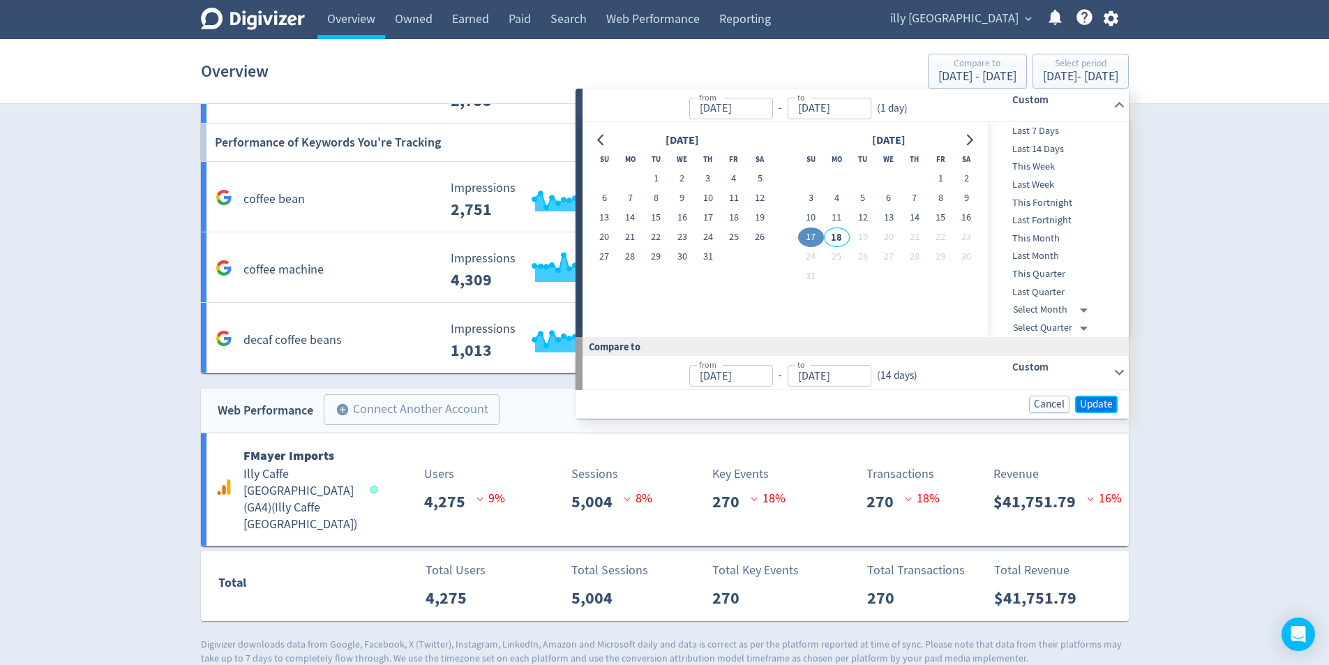
click at [1099, 400] on span "Update" at bounding box center [1096, 404] width 33 height 10
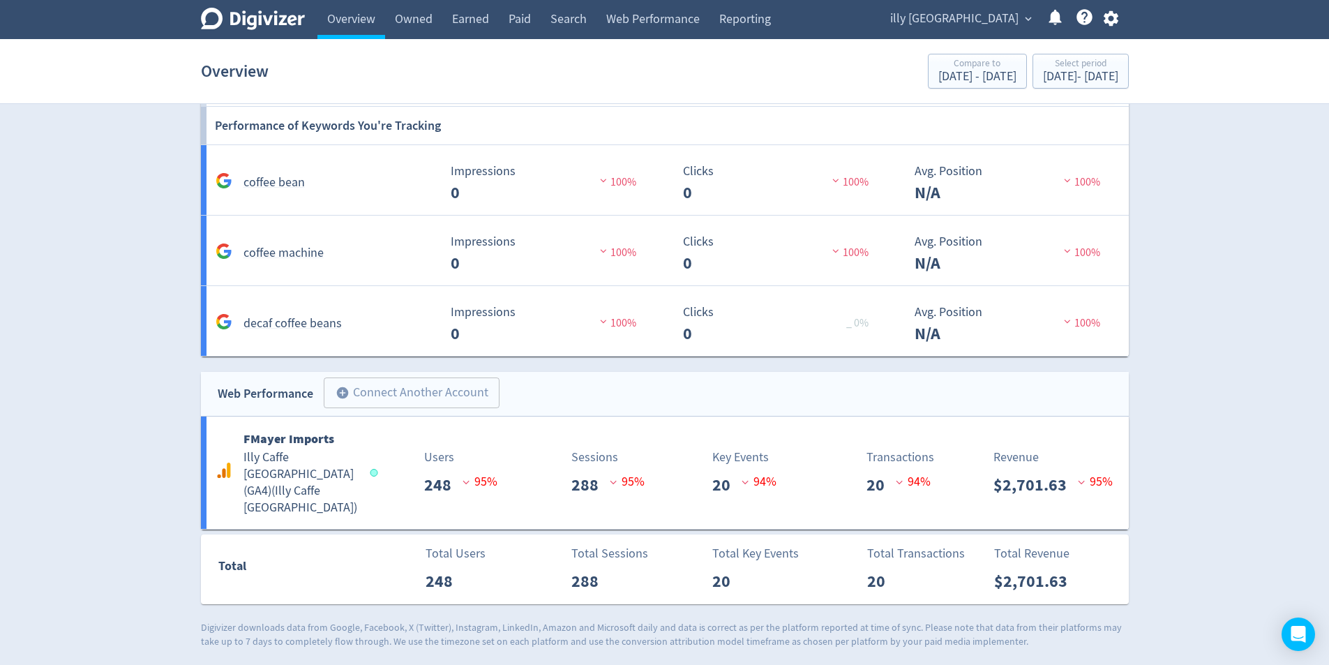
scroll to position [1167, 0]
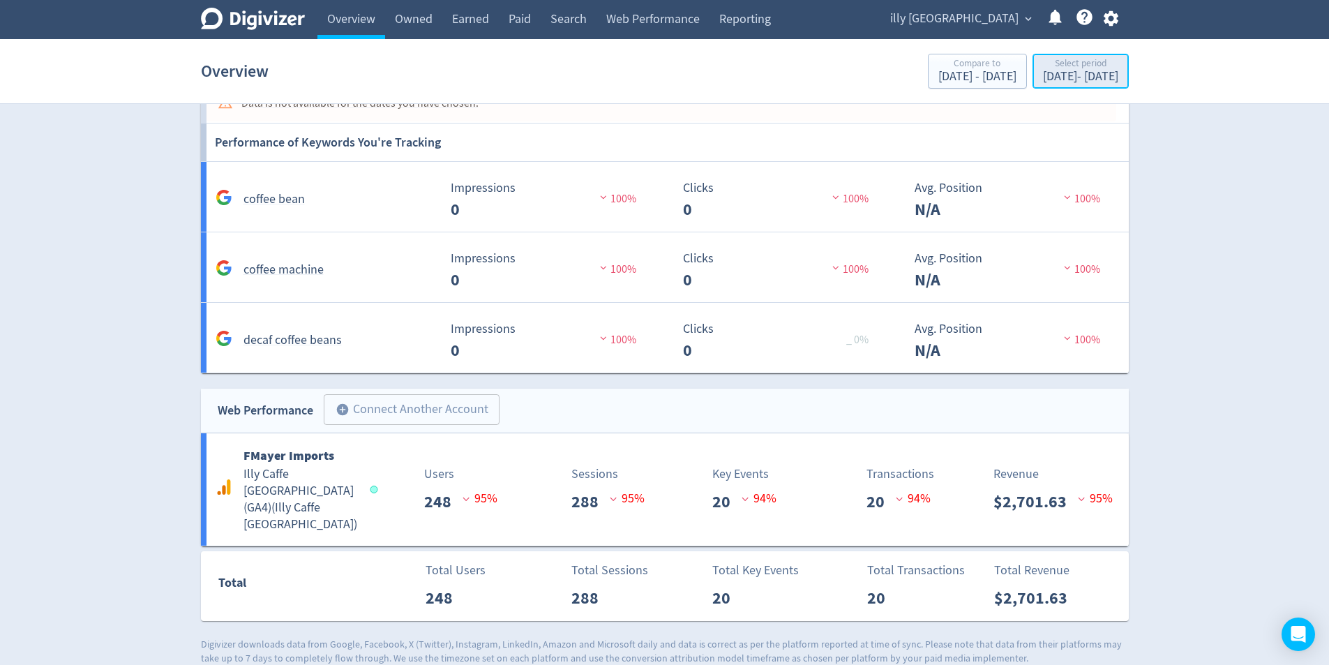
click at [1056, 68] on div "Select period" at bounding box center [1080, 65] width 75 height 12
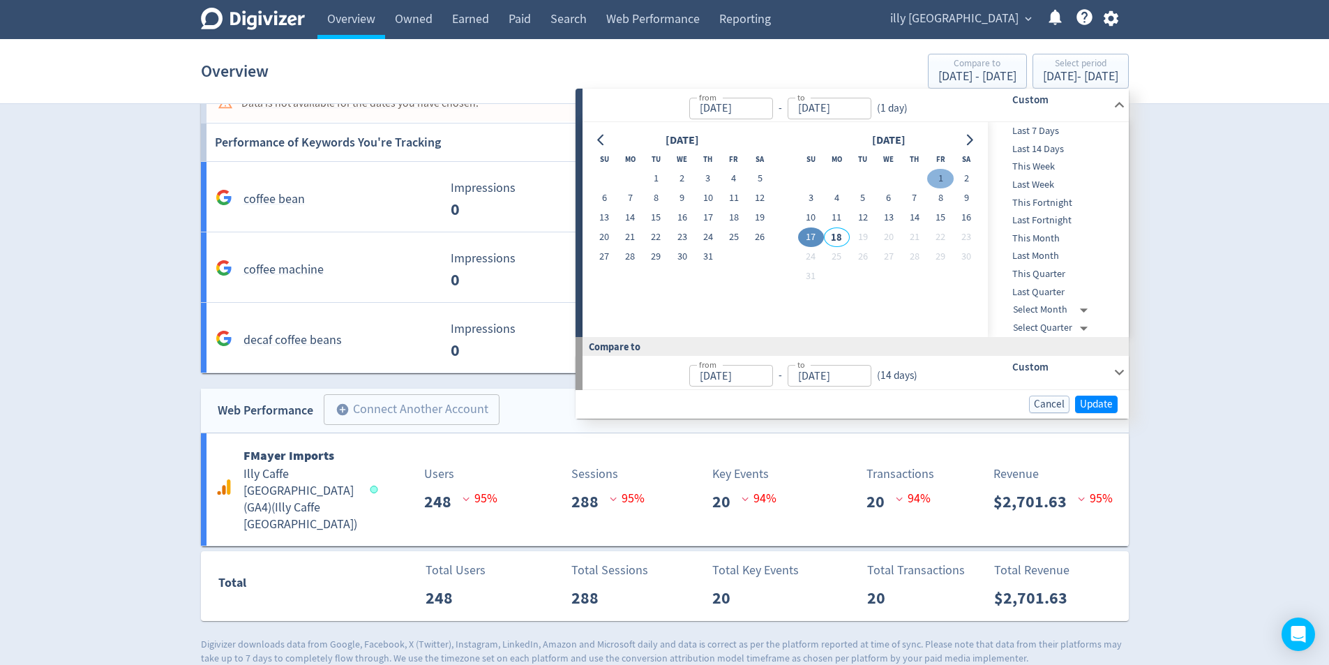
drag, startPoint x: 939, startPoint y: 174, endPoint x: 829, endPoint y: 231, distance: 123.6
click at [938, 174] on button "1" at bounding box center [940, 179] width 26 height 20
type input "[DATE]"
click at [811, 234] on button "17" at bounding box center [811, 237] width 26 height 20
type input "[DATE]"
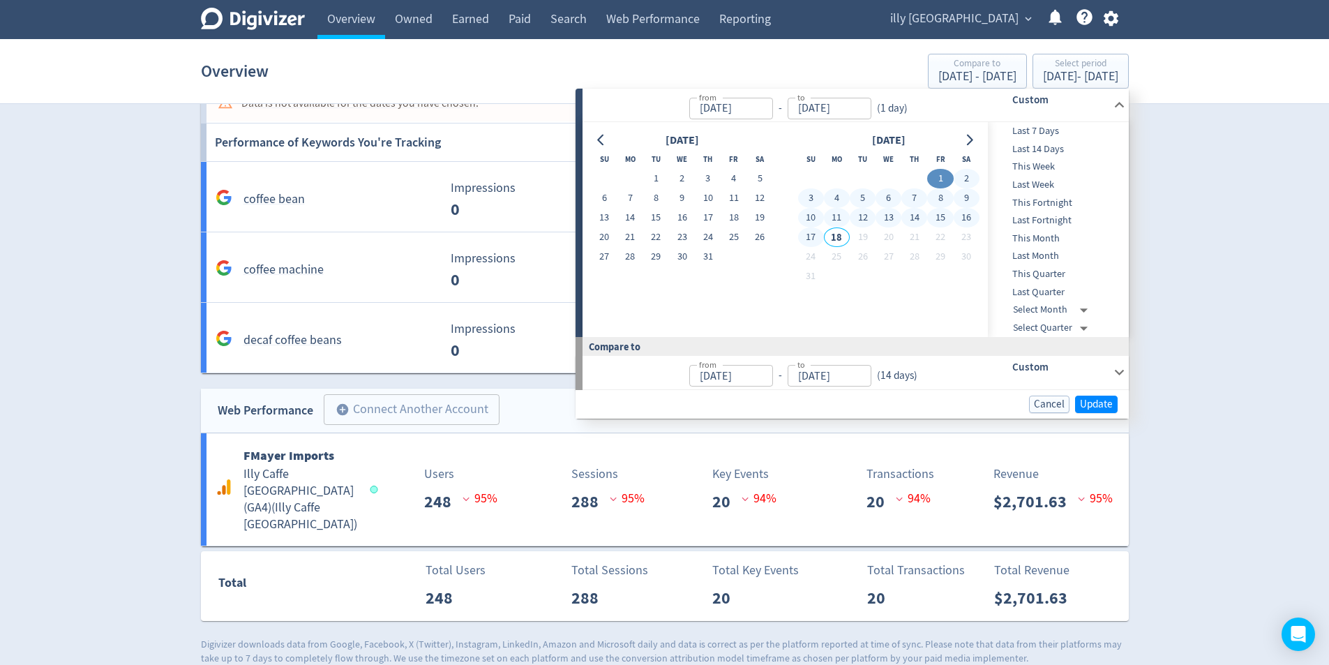
type input "[DATE]"
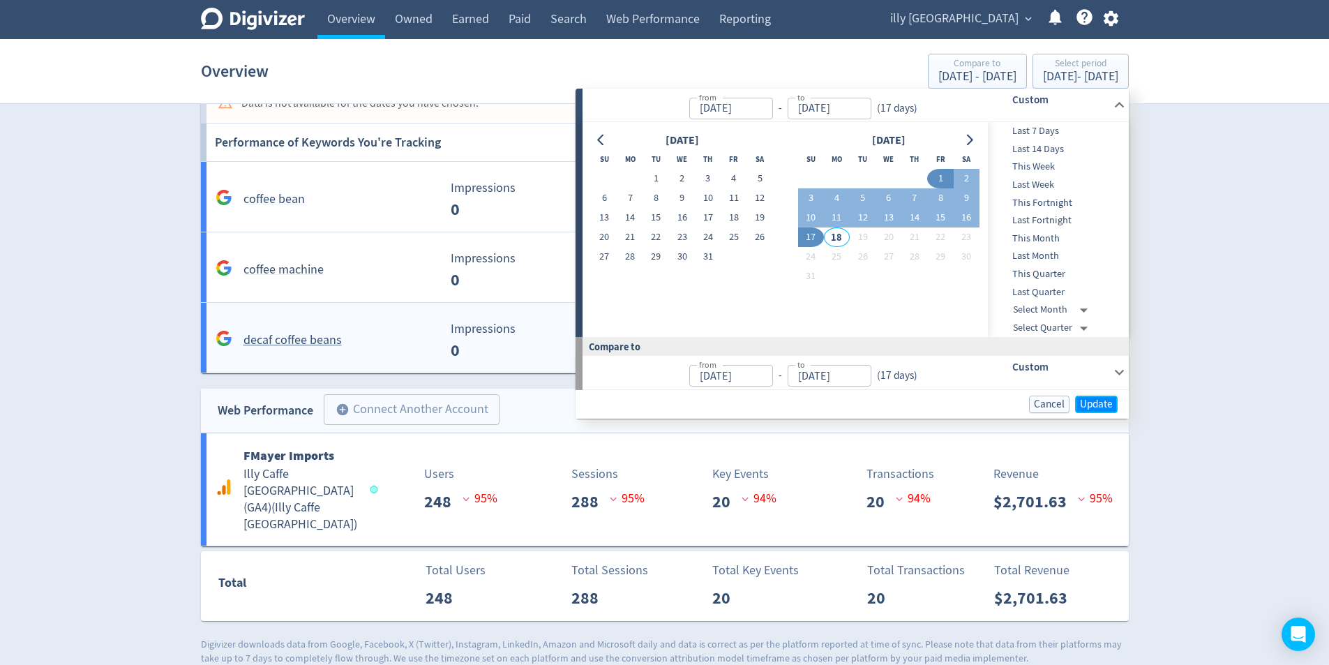
click at [1103, 401] on span "Update" at bounding box center [1096, 404] width 33 height 10
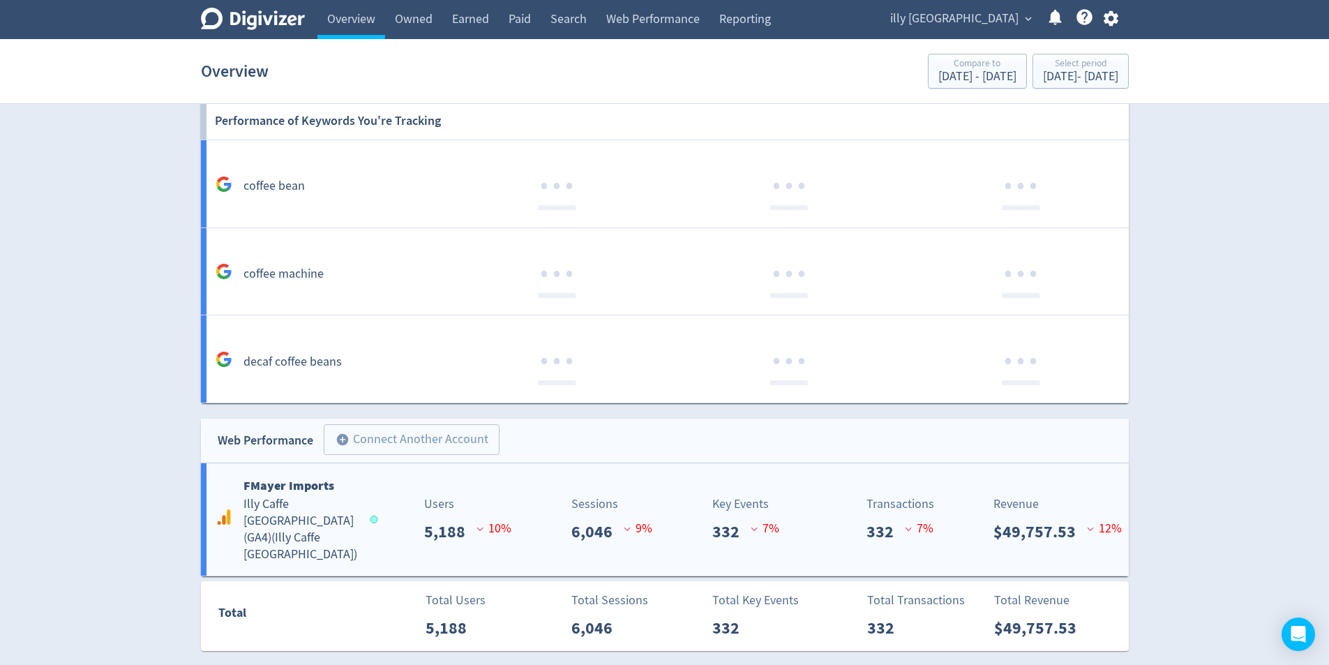
scroll to position [1221, 0]
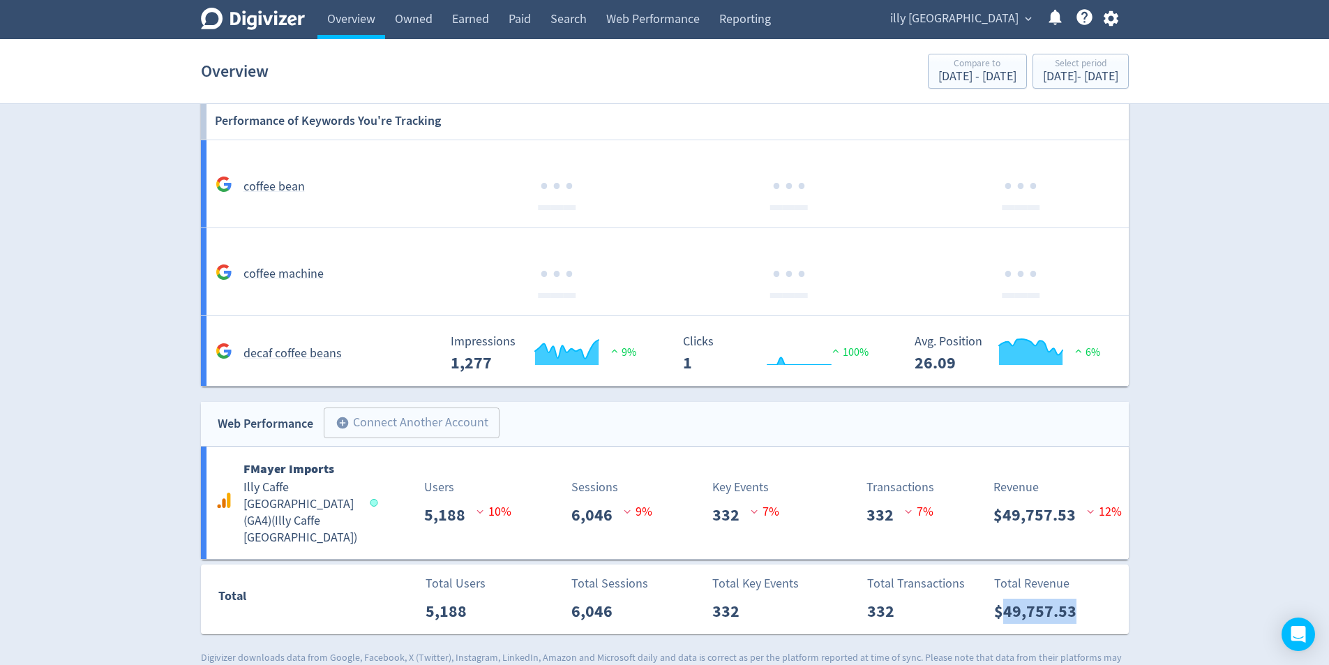
drag, startPoint x: 1078, startPoint y: 598, endPoint x: 1004, endPoint y: 601, distance: 74.0
click at [1004, 601] on p "$49,757.53" at bounding box center [1040, 610] width 93 height 25
copy p "49,757.53"
